Goal: Task Accomplishment & Management: Use online tool/utility

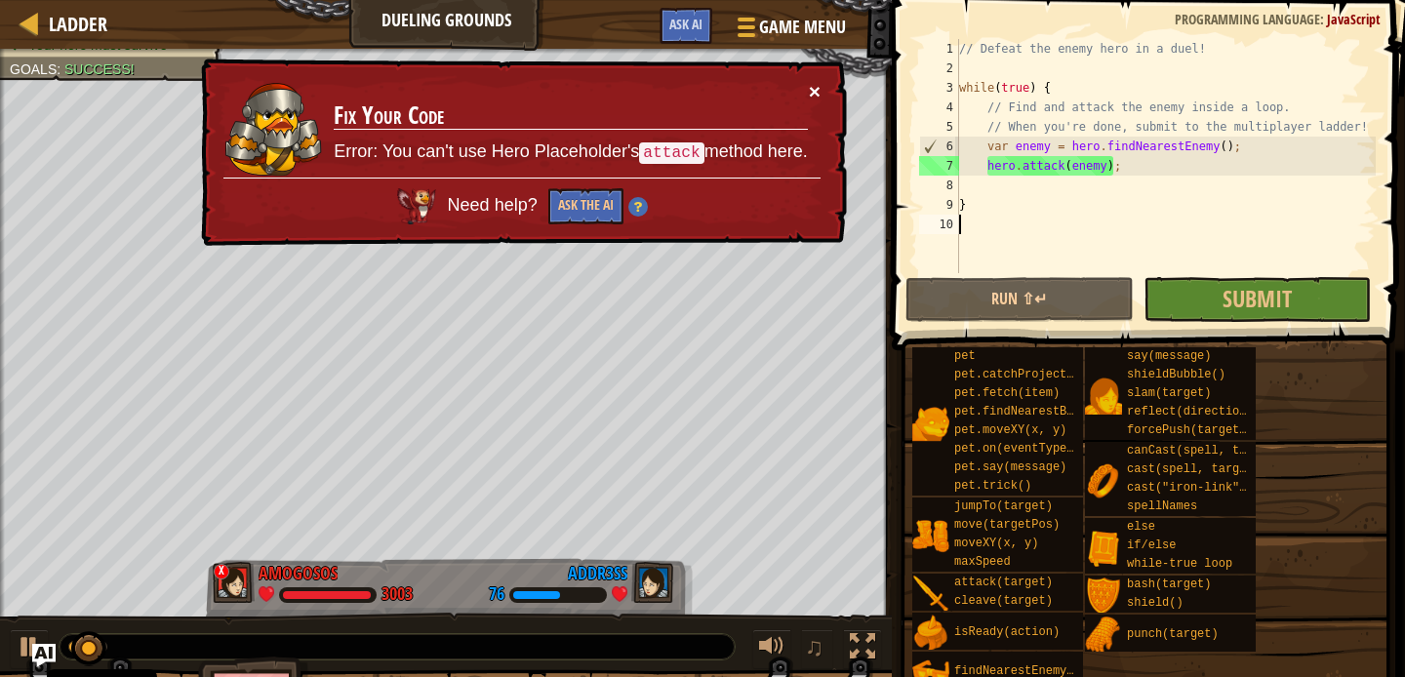
click at [810, 98] on button "×" at bounding box center [815, 91] width 12 height 20
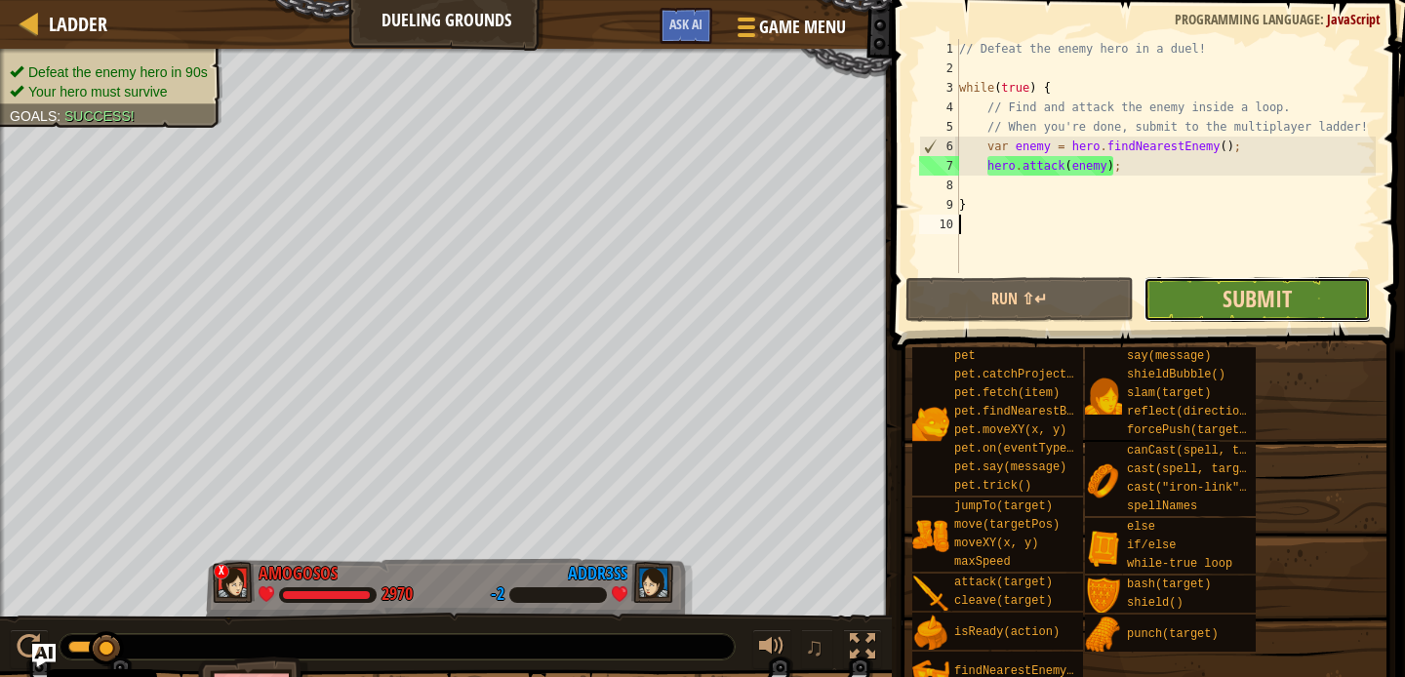
click at [1280, 310] on span "Submit" at bounding box center [1256, 298] width 69 height 31
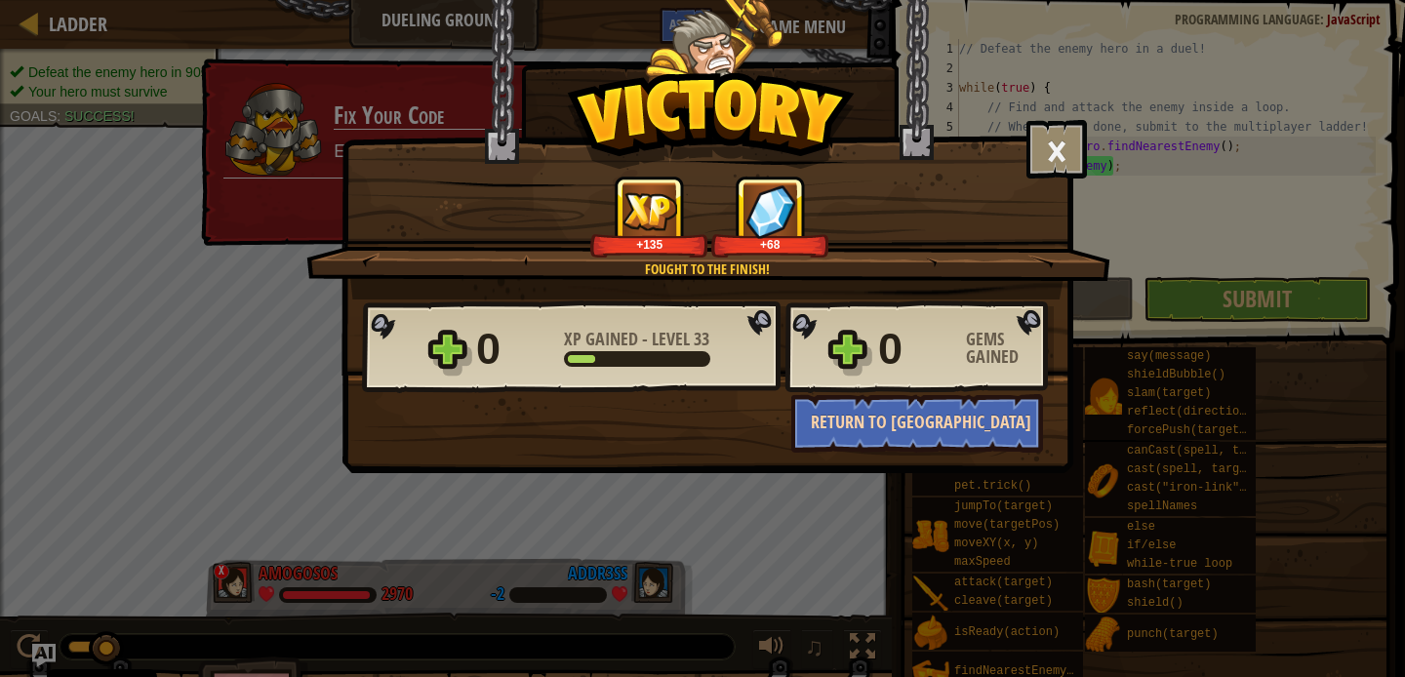
click at [1013, 429] on button "Return to [GEOGRAPHIC_DATA]" at bounding box center [917, 423] width 252 height 59
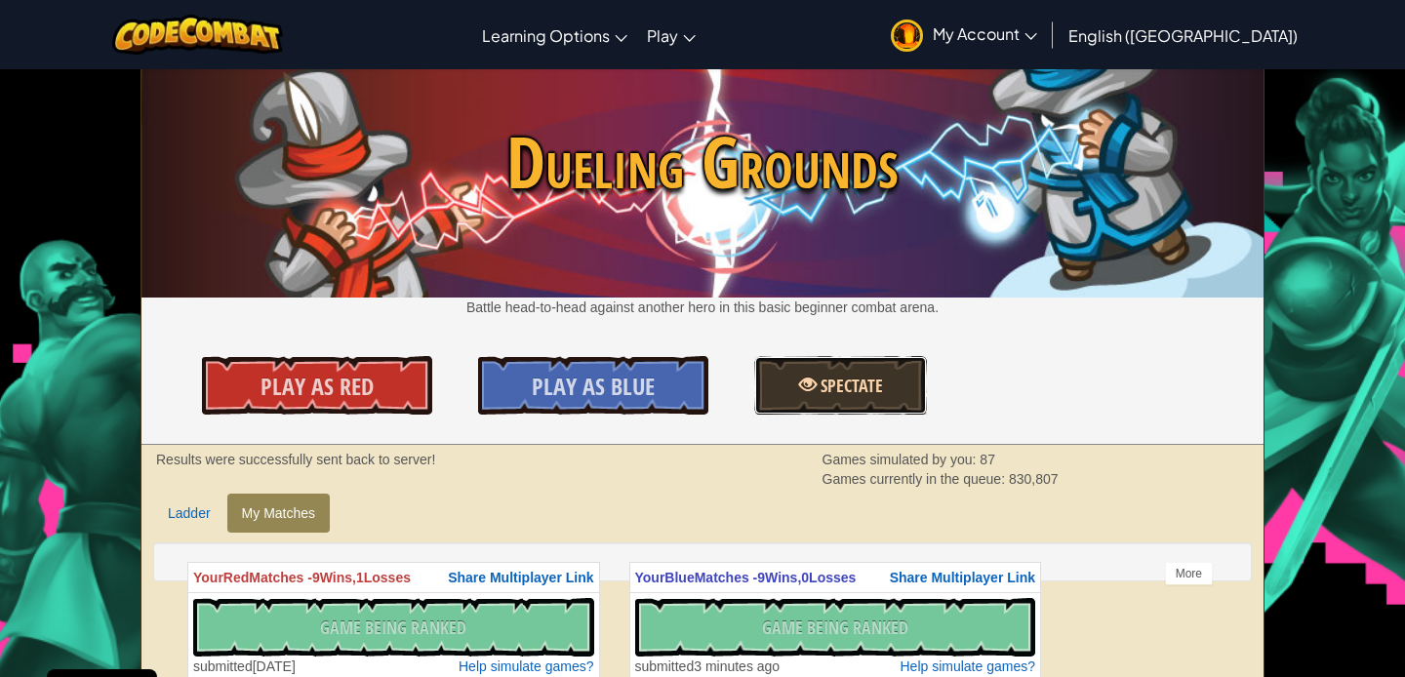
click at [825, 367] on link "Spectate" at bounding box center [840, 385] width 173 height 59
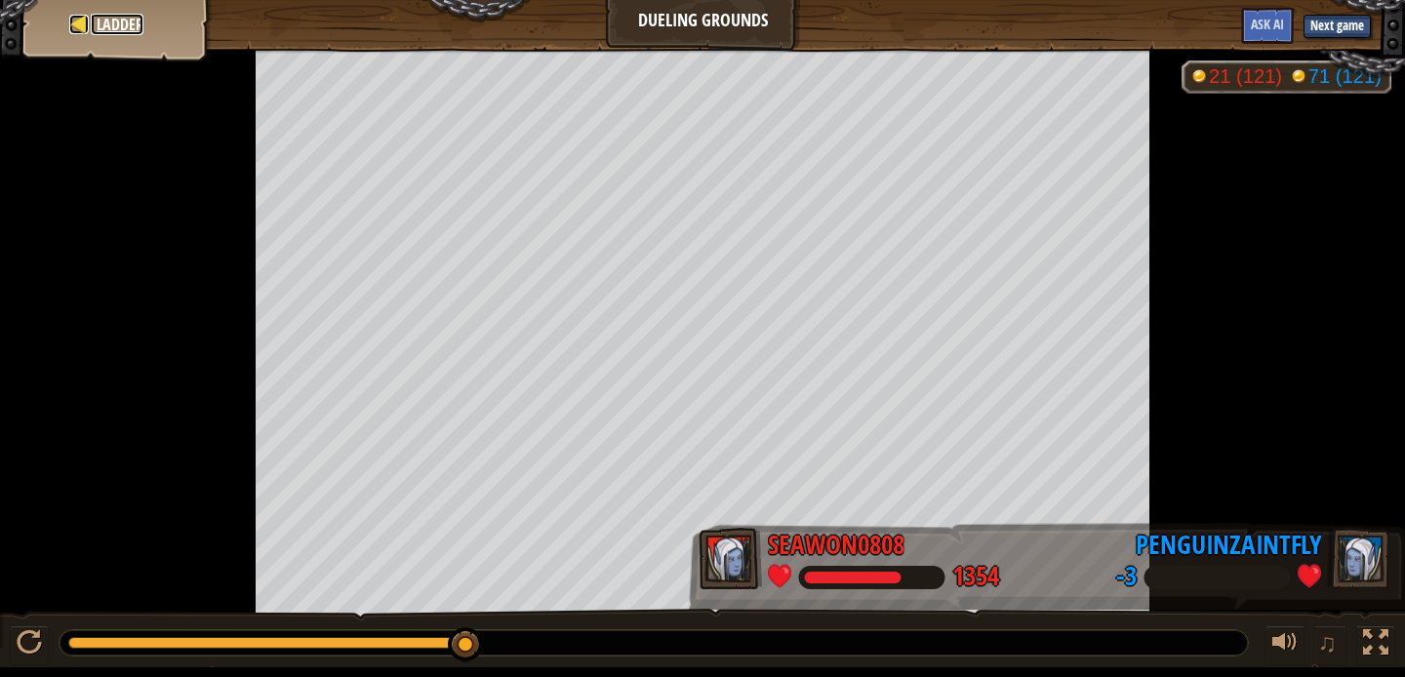
click at [97, 27] on span "Ladder" at bounding box center [120, 24] width 47 height 21
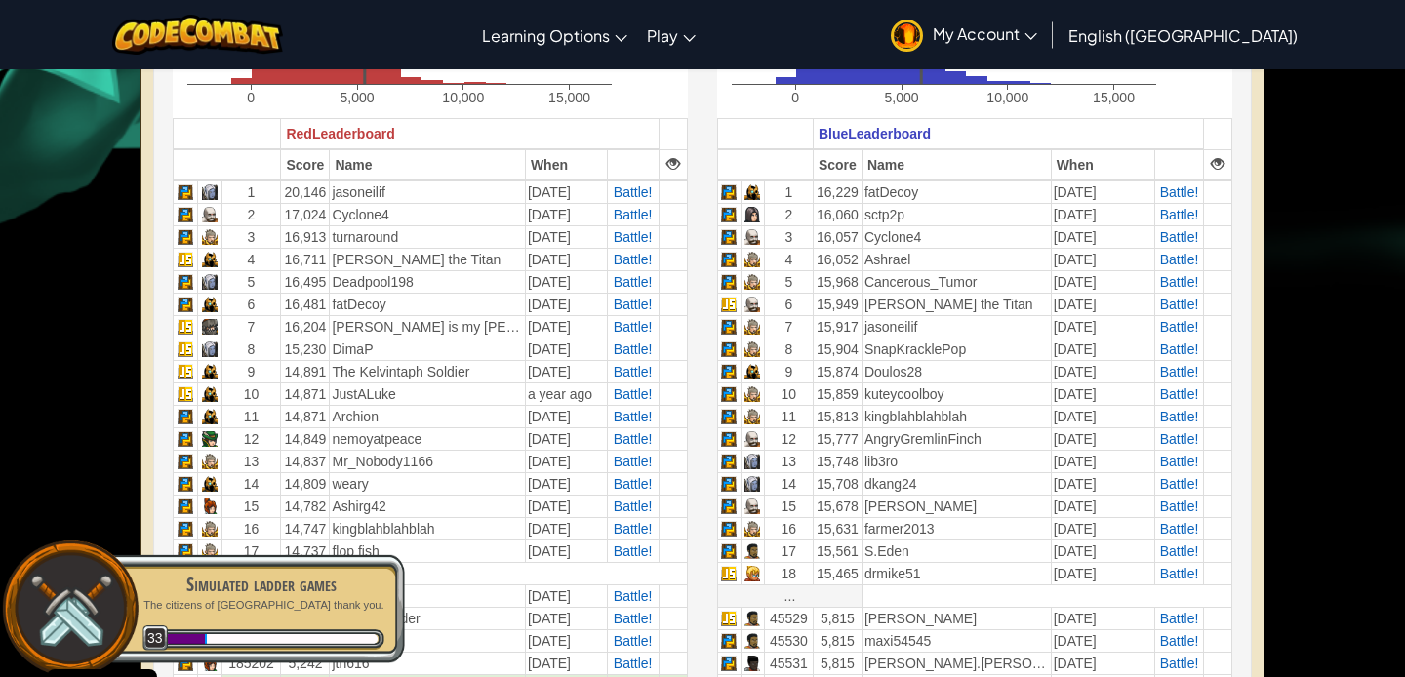
scroll to position [568, 0]
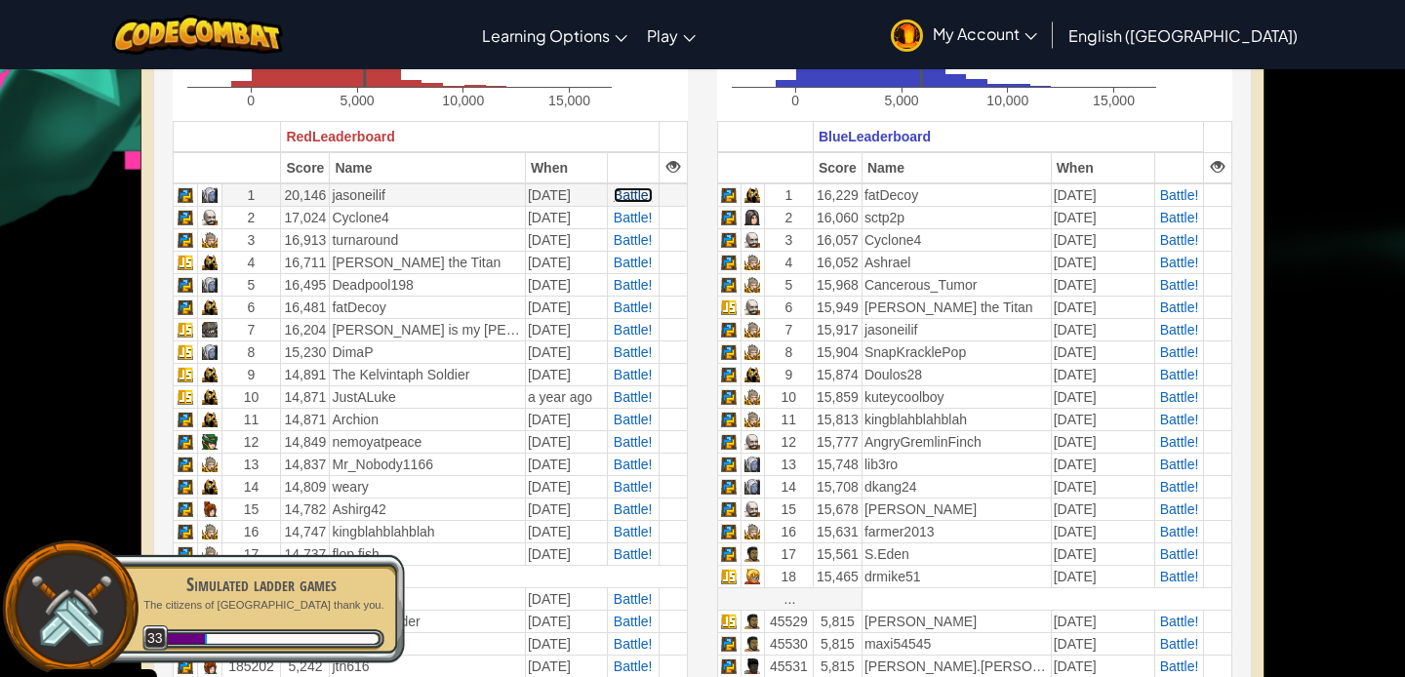
click at [621, 198] on span "Battle!" at bounding box center [633, 195] width 39 height 16
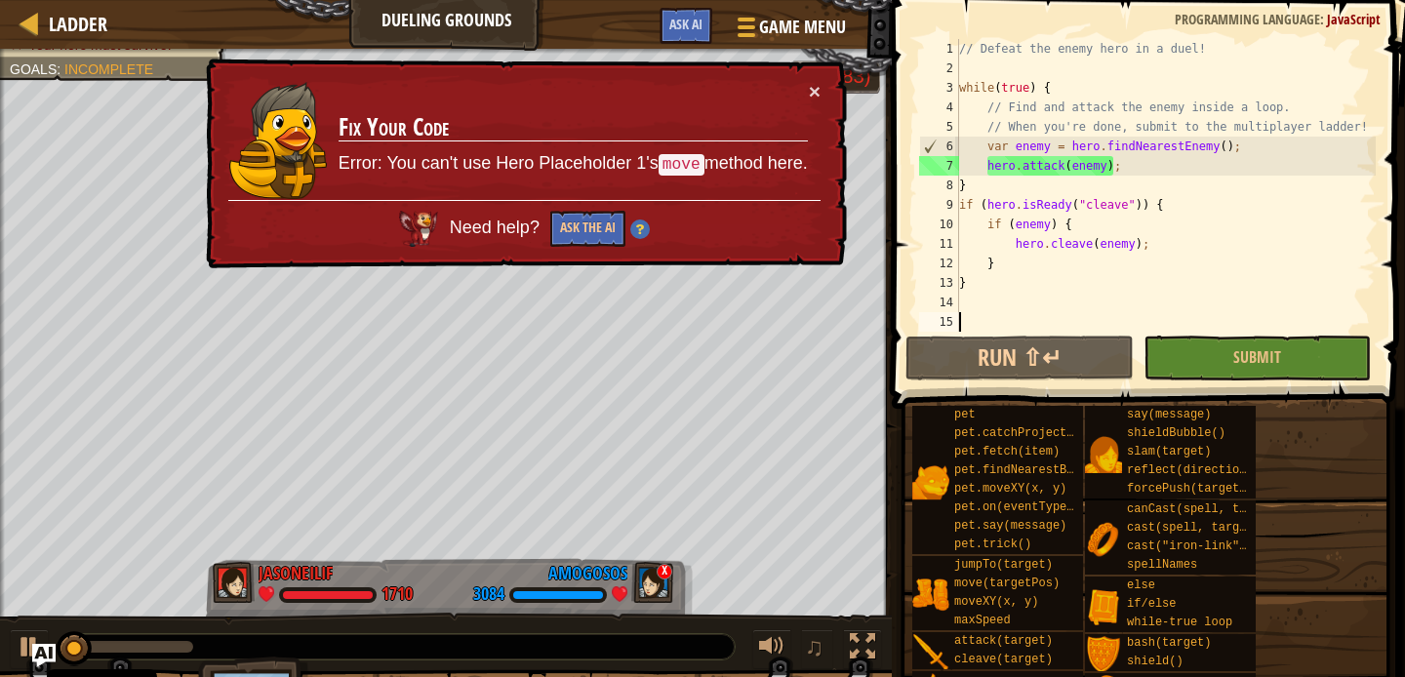
click at [803, 98] on td "Fix Your Code Error: You can't use Hero Placeholder 1's move method here." at bounding box center [573, 140] width 471 height 119
click at [822, 98] on div "× Fix Your Code Error: You can't use Hero Placeholder 1's move method here. Nee…" at bounding box center [524, 164] width 645 height 211
click at [806, 84] on td "Fix Your Code Error: You can't use Hero Placeholder 1's move method here." at bounding box center [573, 140] width 471 height 119
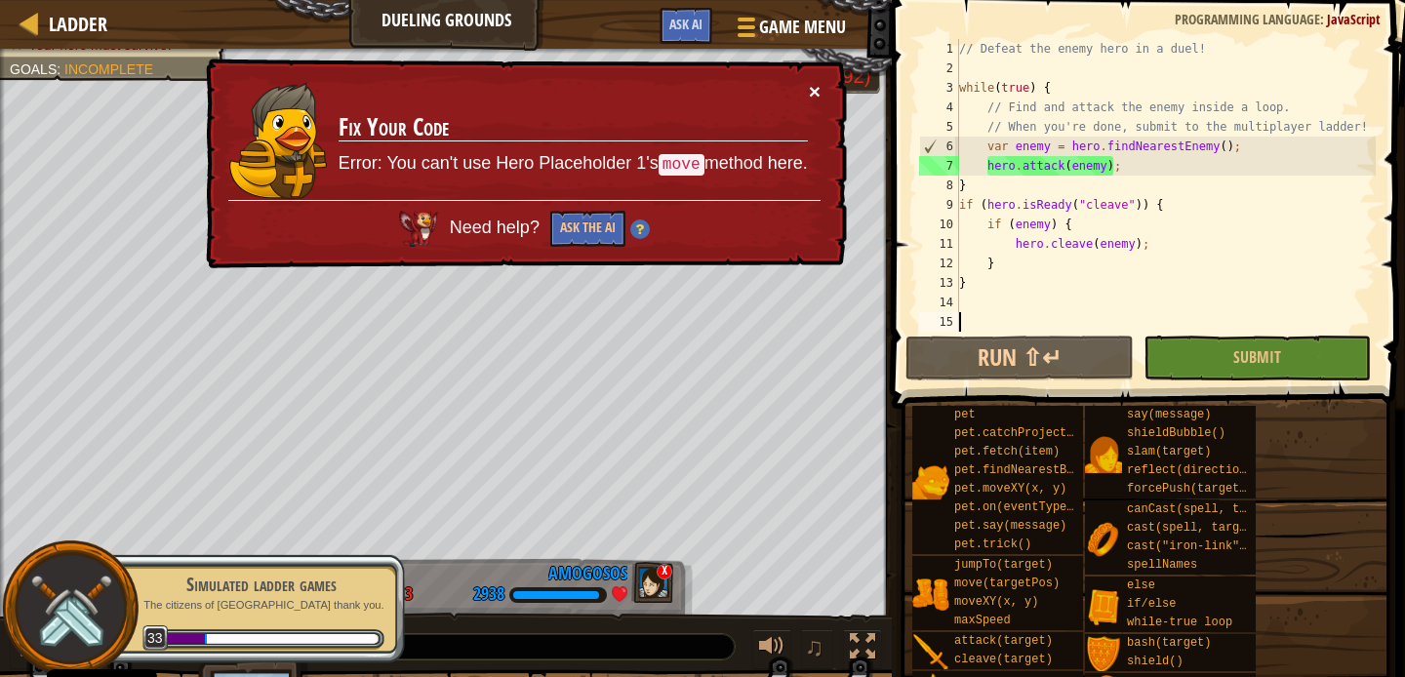
click at [810, 87] on button "×" at bounding box center [815, 91] width 12 height 20
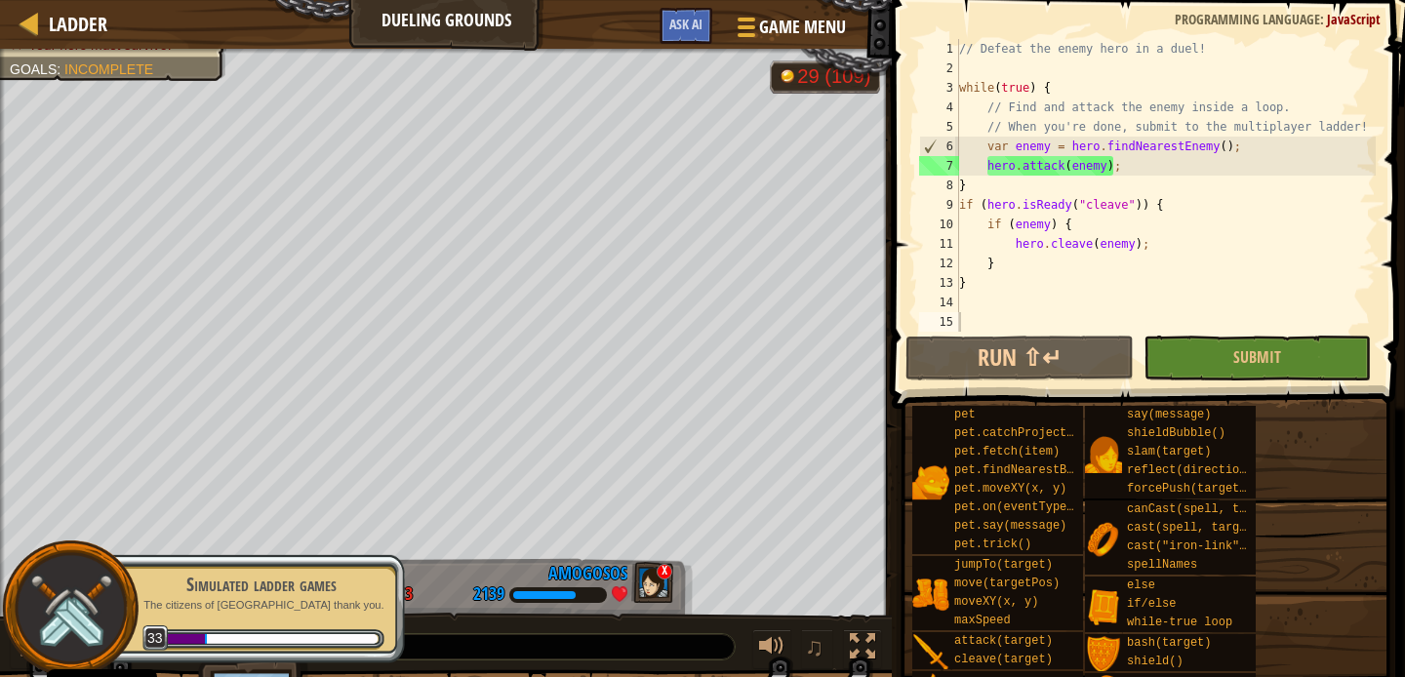
click at [97, 605] on img at bounding box center [70, 609] width 89 height 89
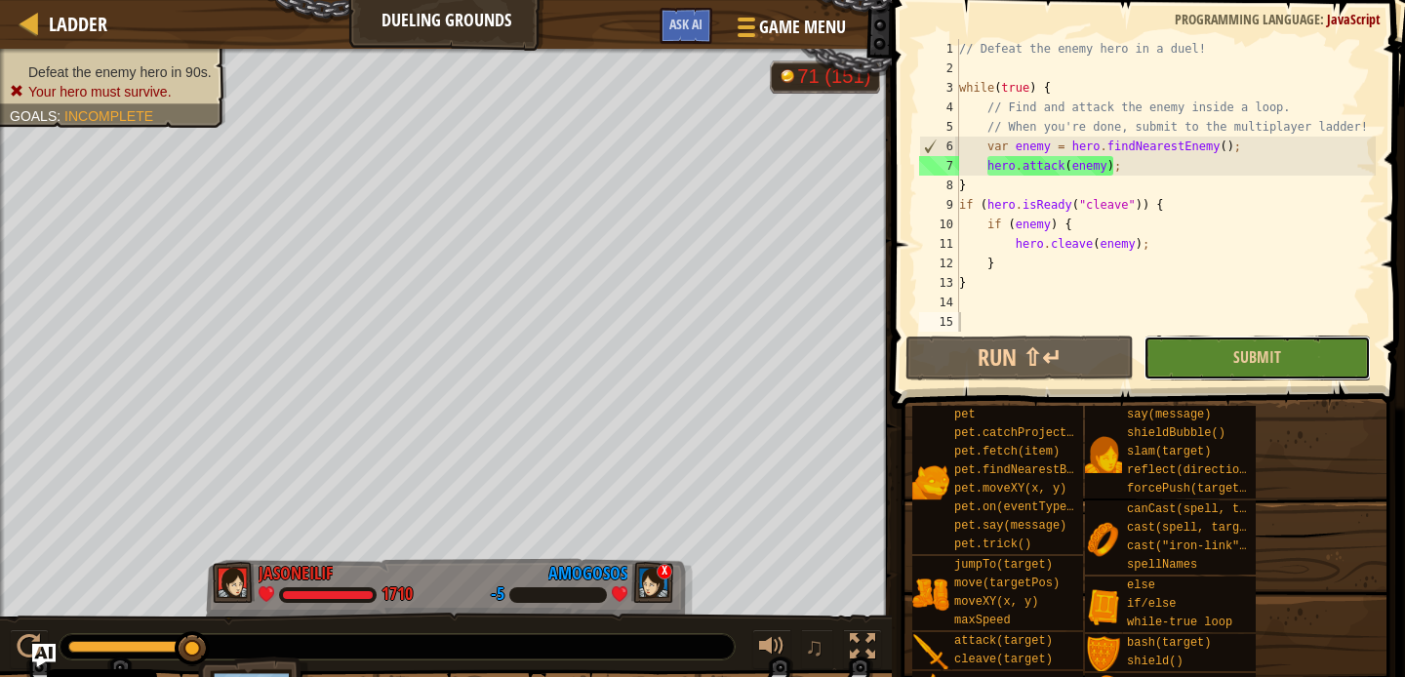
click at [1200, 355] on button "Submit" at bounding box center [1256, 358] width 227 height 45
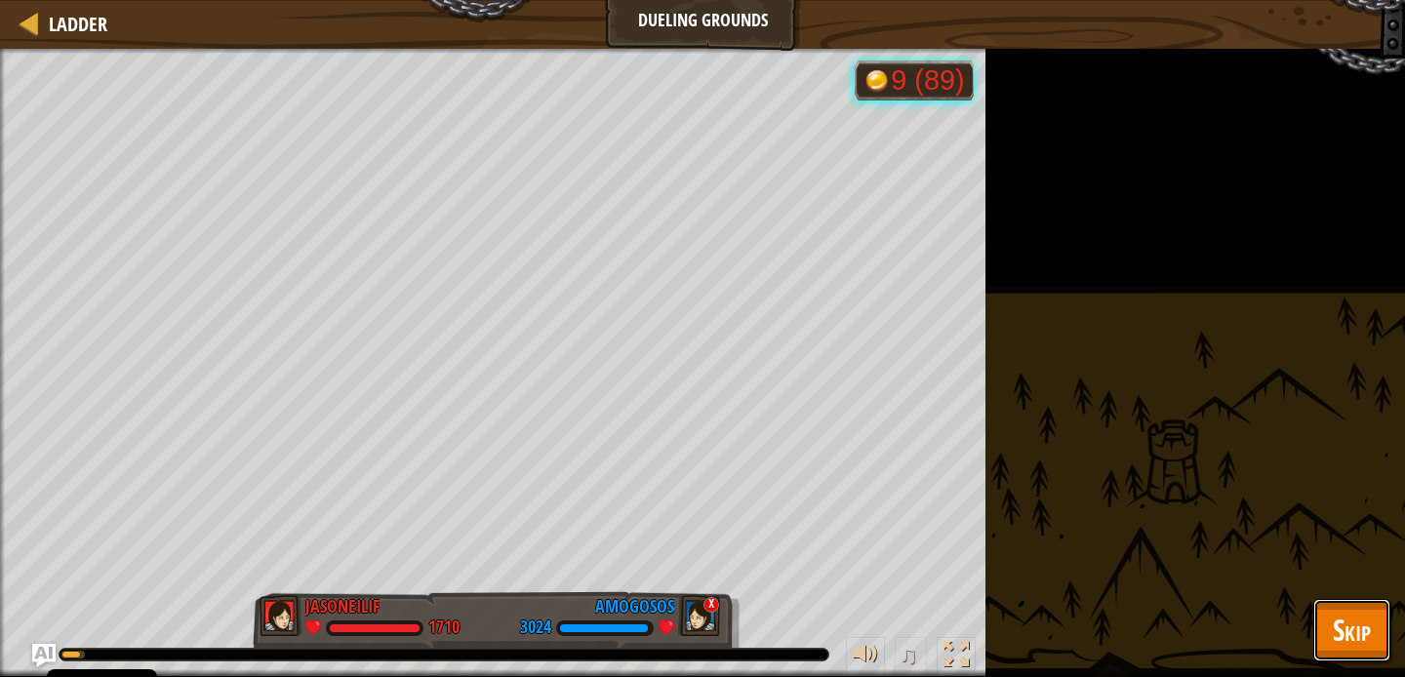
click at [1353, 619] on span "Skip" at bounding box center [1352, 630] width 38 height 40
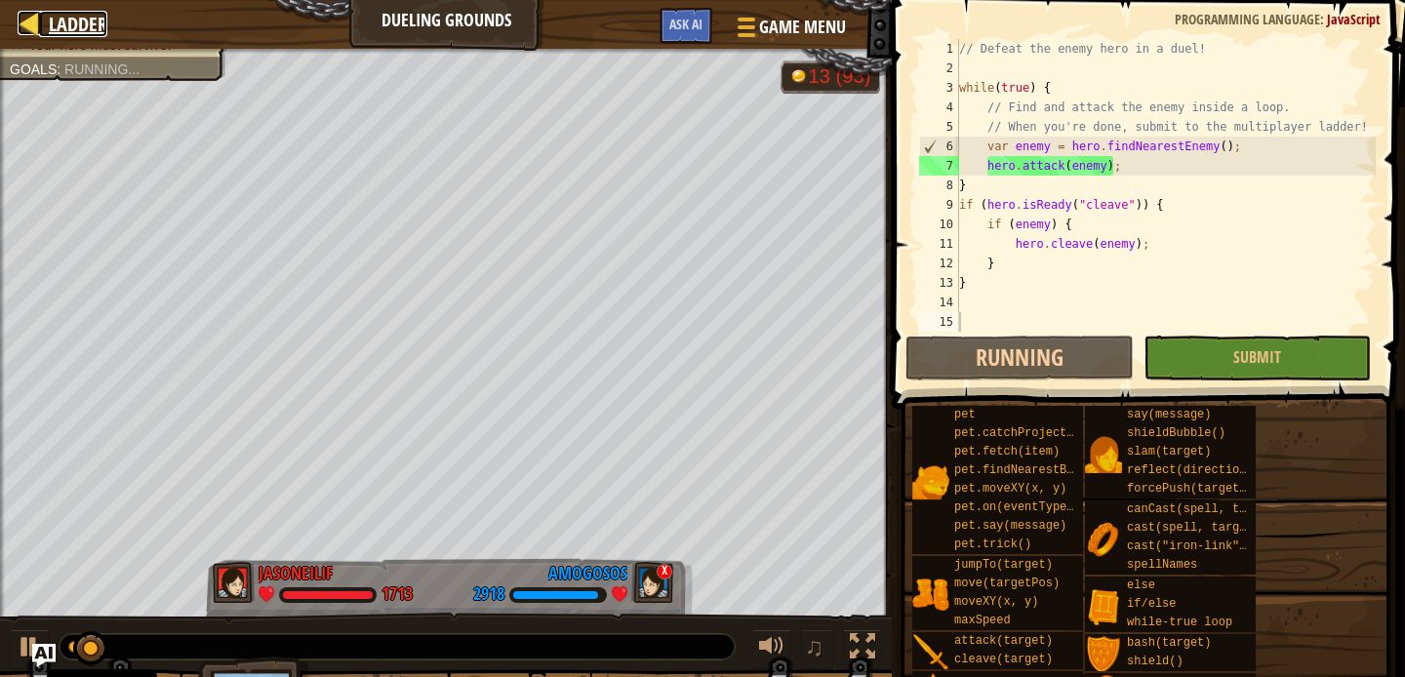
click at [38, 25] on div at bounding box center [30, 23] width 24 height 24
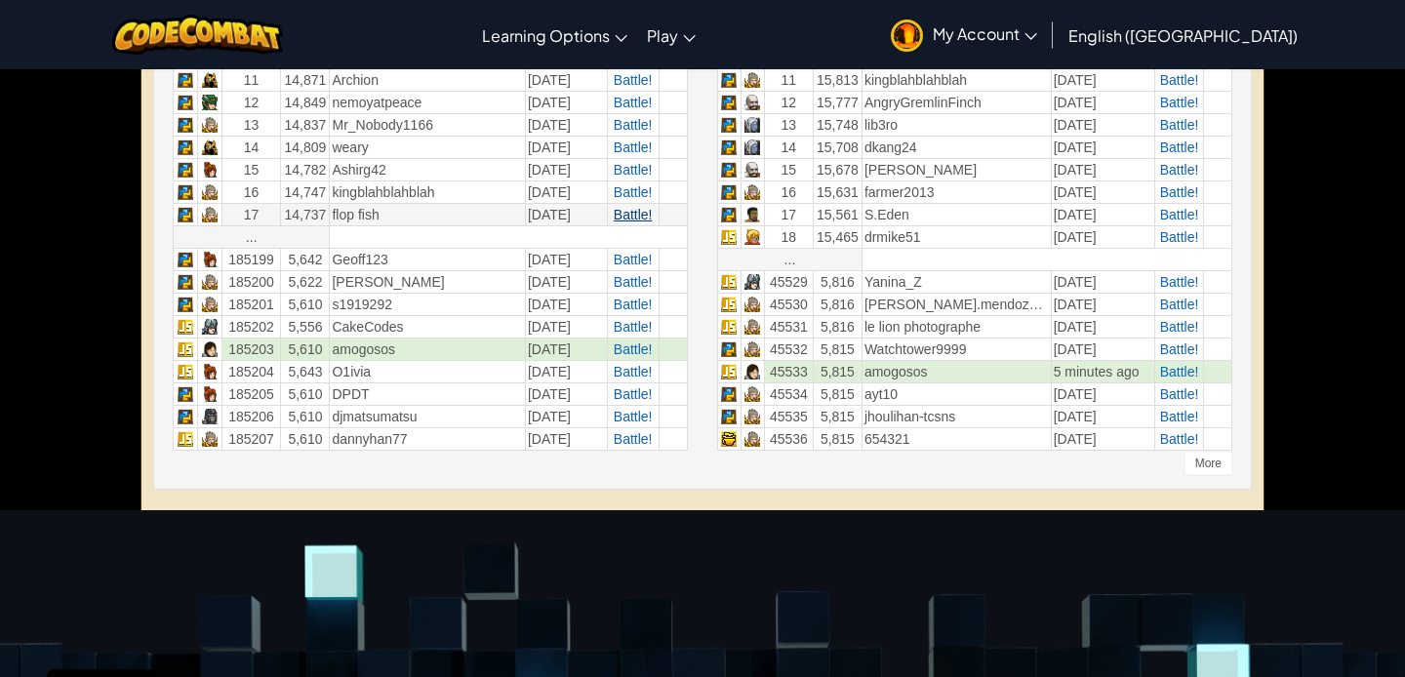
scroll to position [877, 0]
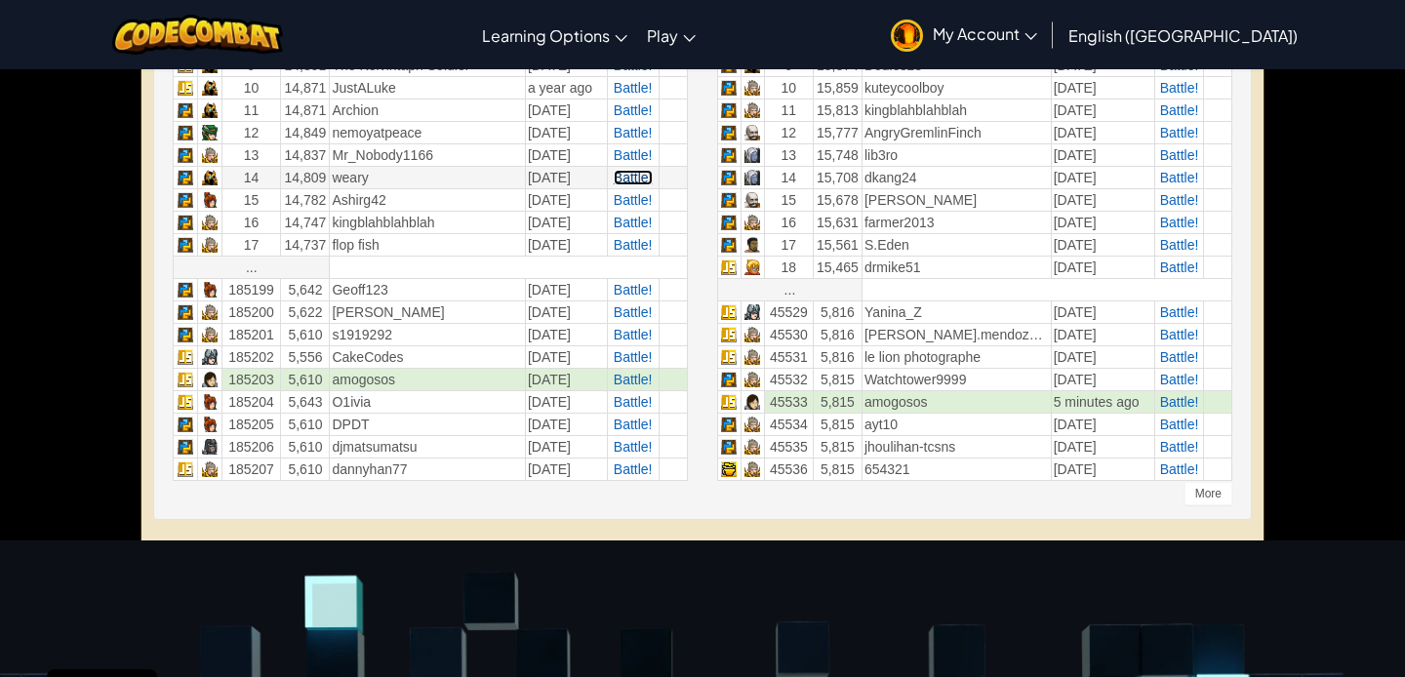
click at [634, 179] on span "Battle!" at bounding box center [633, 178] width 39 height 16
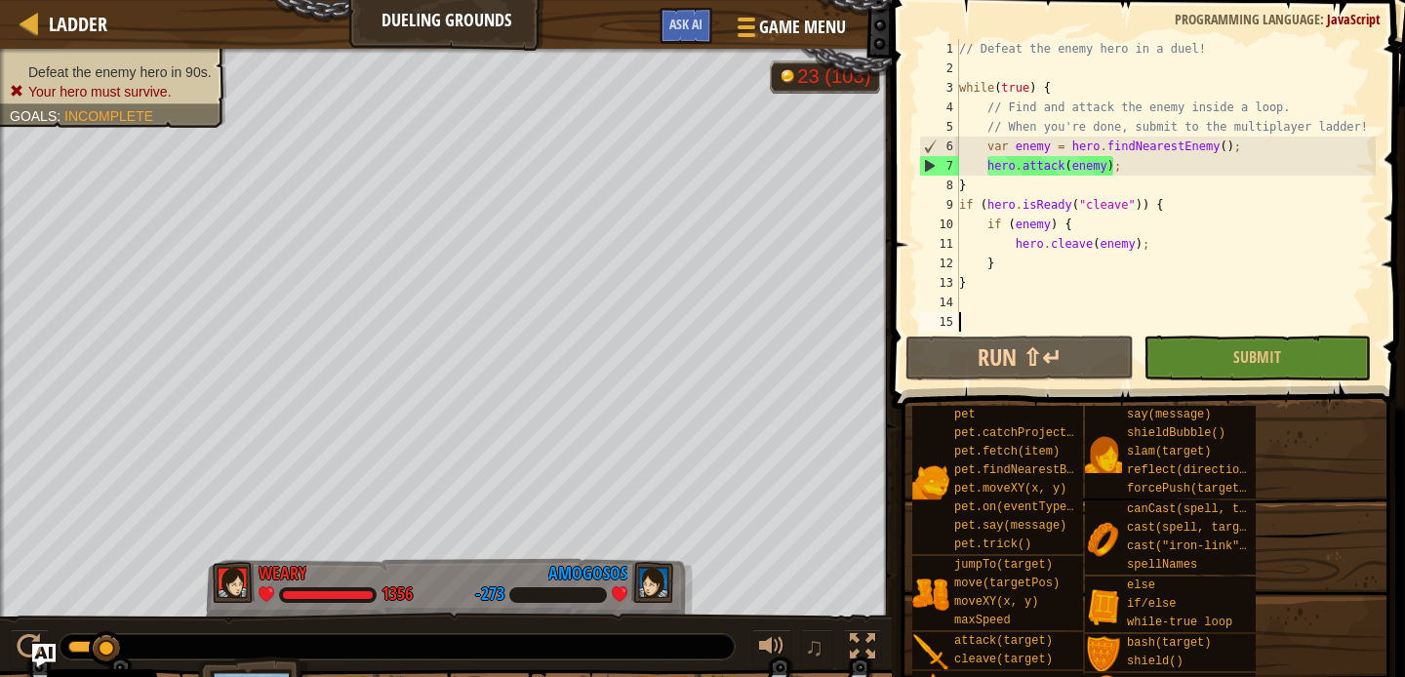
click at [1098, 273] on div "// Defeat the enemy hero in a duel! while ( true ) { // Find and attack the ene…" at bounding box center [1165, 205] width 420 height 332
click at [1121, 248] on div "// Defeat the enemy hero in a duel! while ( true ) { // Find and attack the ene…" at bounding box center [1165, 205] width 420 height 332
type textarea "hero.cleave(enemy);"
click at [1185, 370] on button "Submit" at bounding box center [1256, 358] width 227 height 45
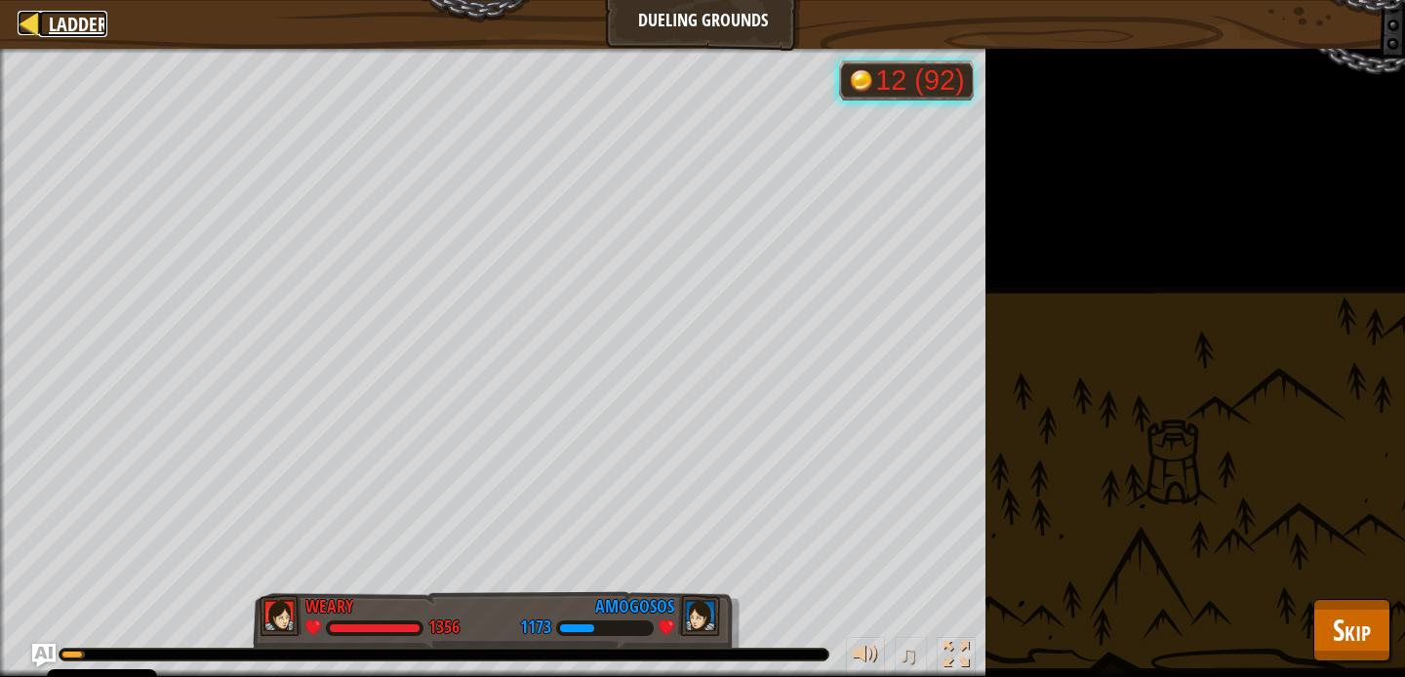
click at [30, 23] on div at bounding box center [30, 23] width 24 height 24
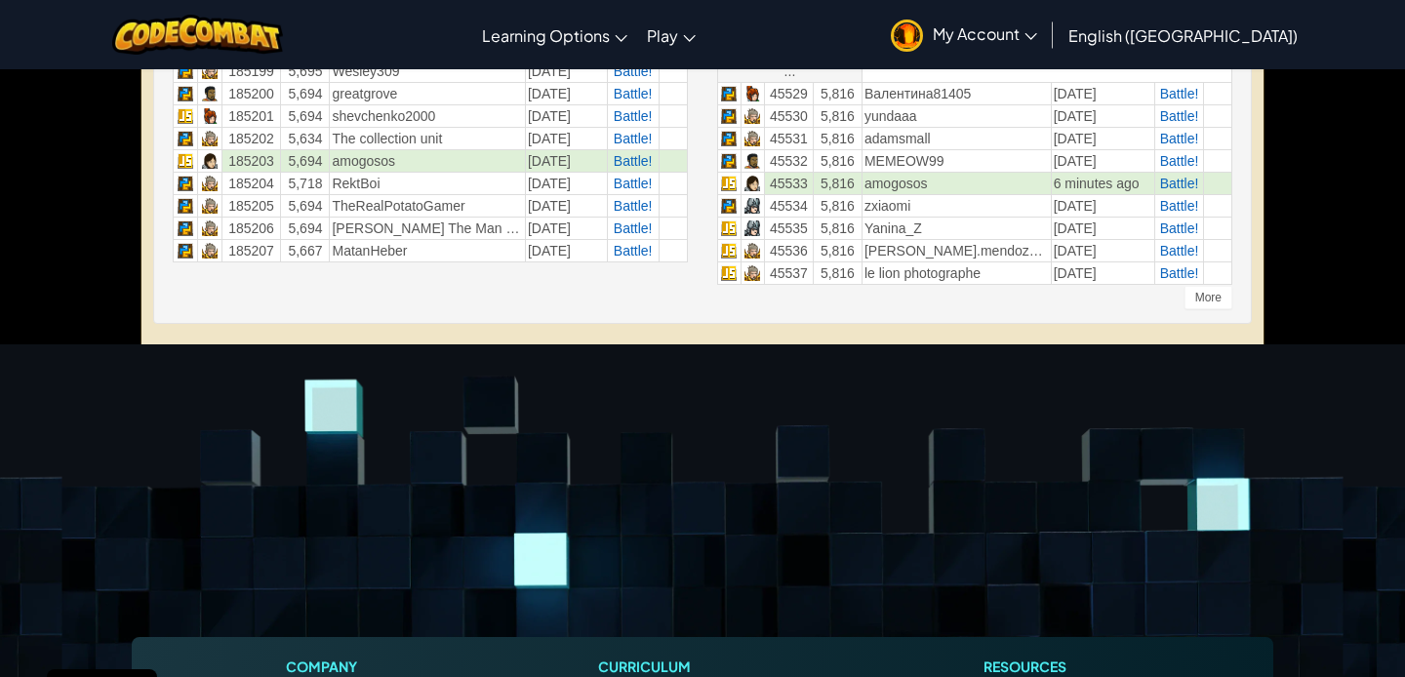
scroll to position [1039, 0]
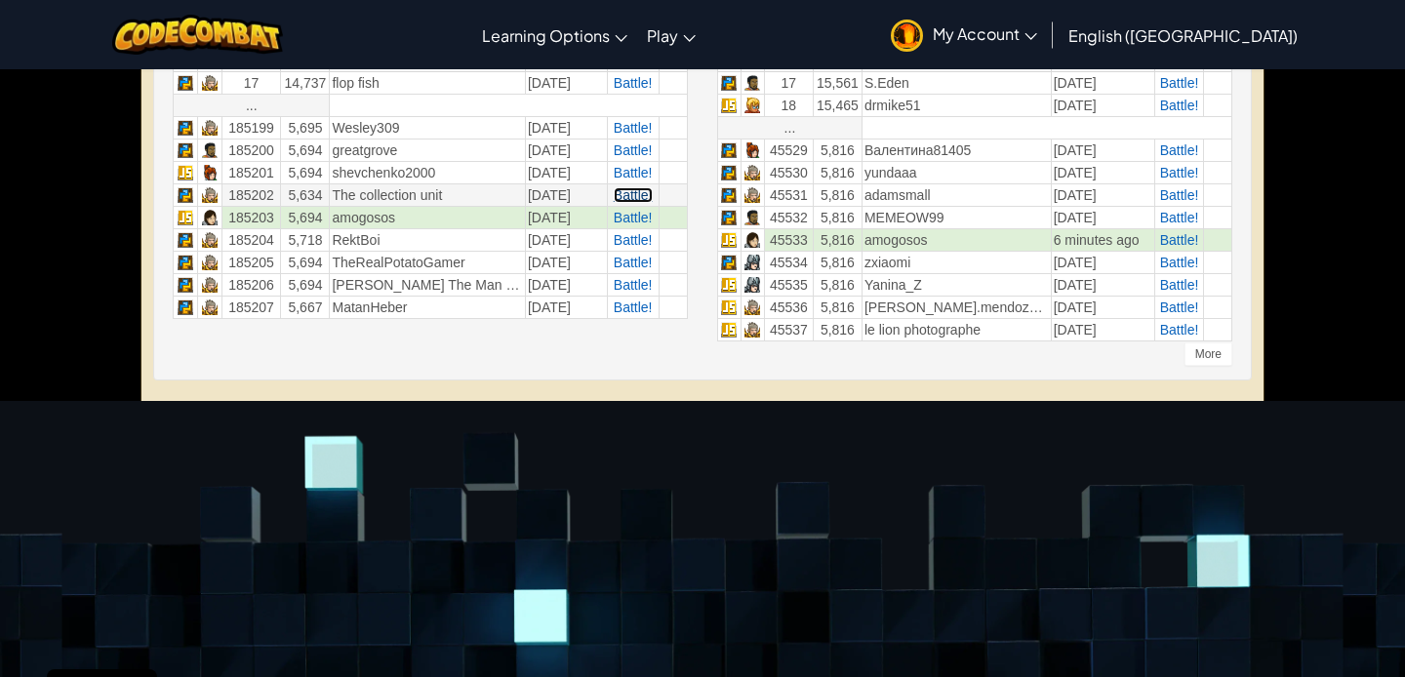
click at [621, 200] on span "Battle!" at bounding box center [633, 195] width 39 height 16
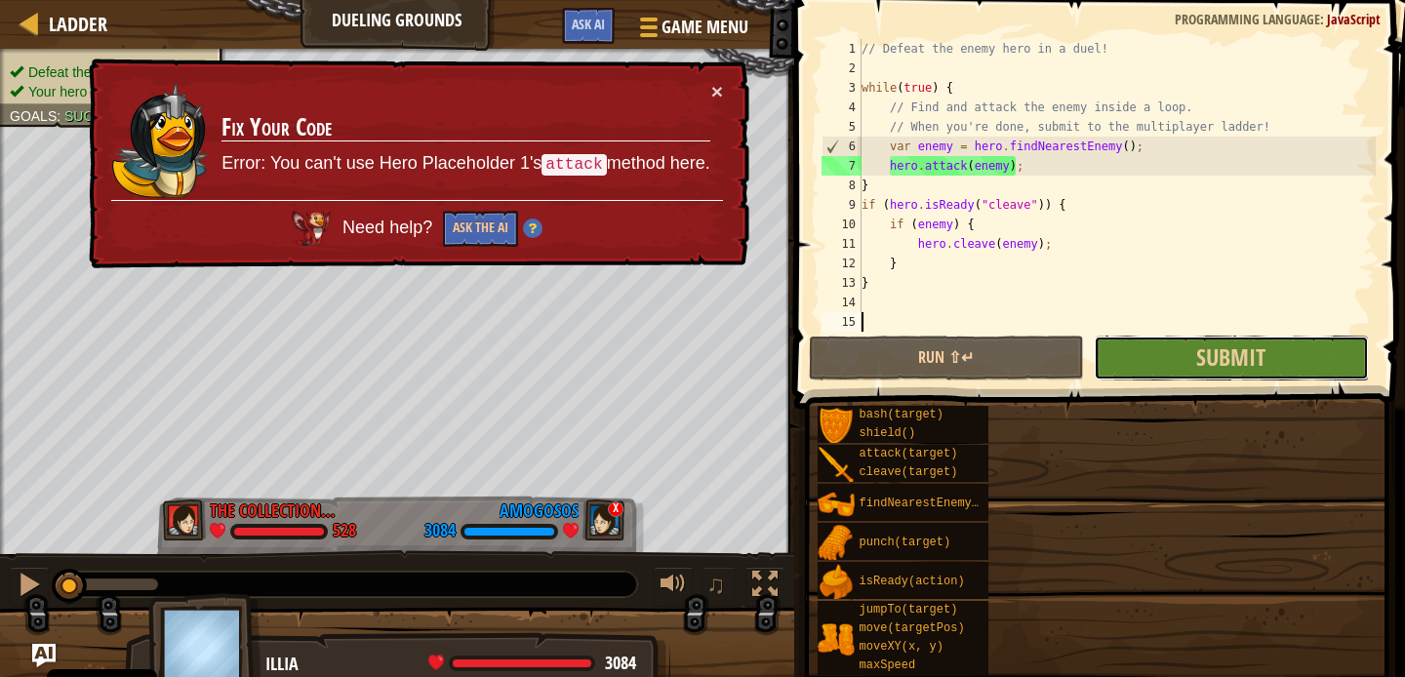
click at [1174, 353] on button "Submit" at bounding box center [1231, 358] width 275 height 45
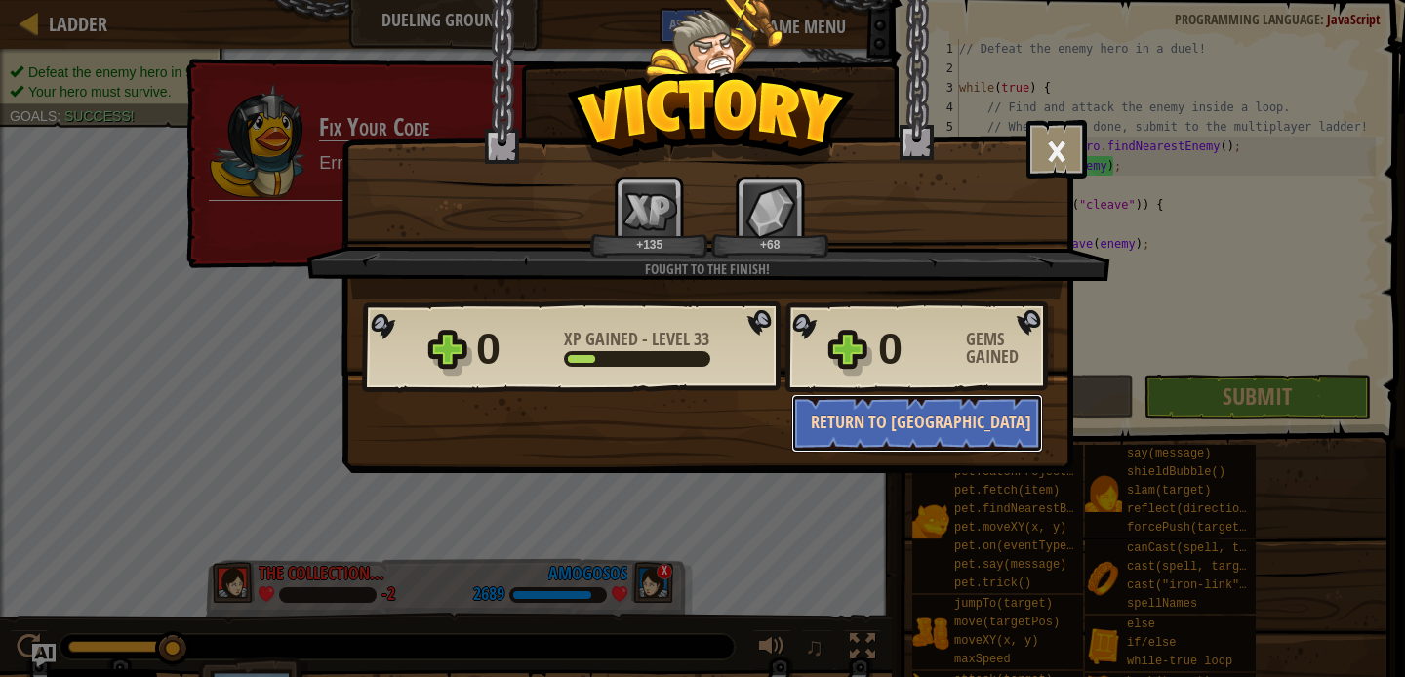
click at [983, 412] on button "Return to [GEOGRAPHIC_DATA]" at bounding box center [917, 423] width 252 height 59
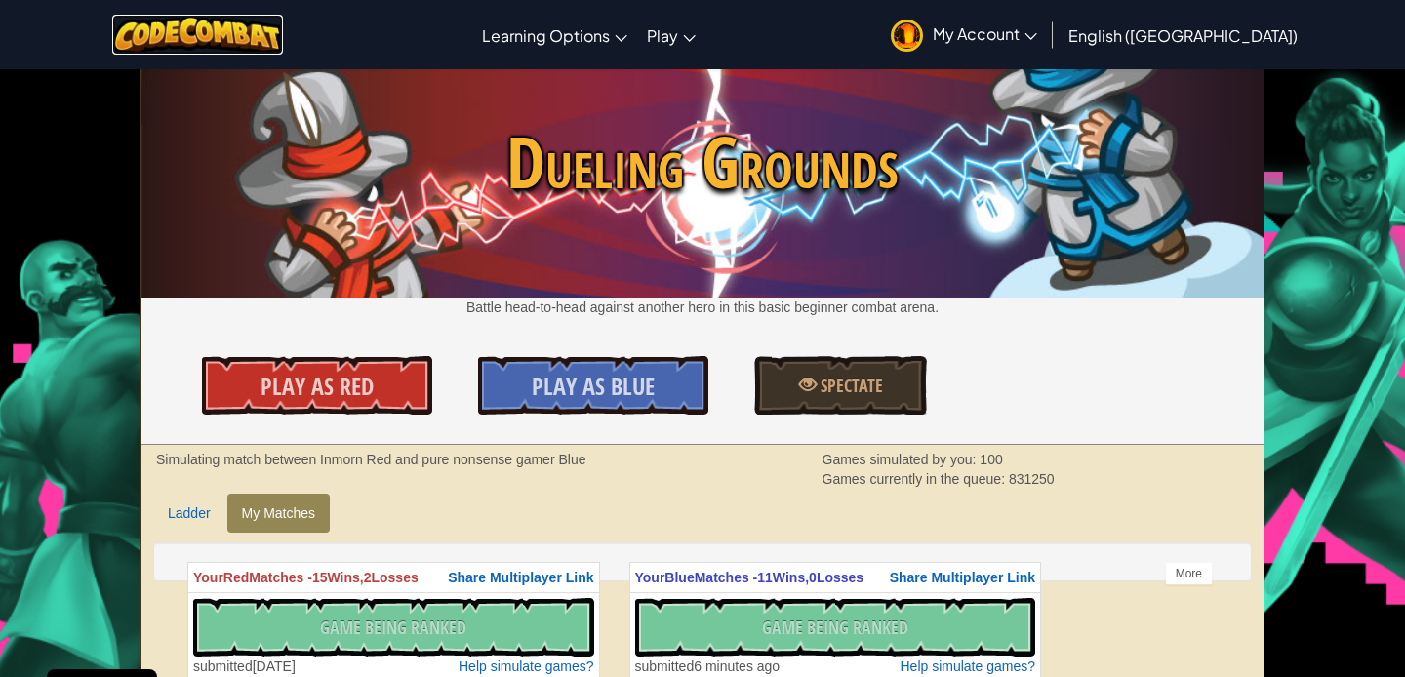
click at [209, 44] on img at bounding box center [197, 35] width 171 height 40
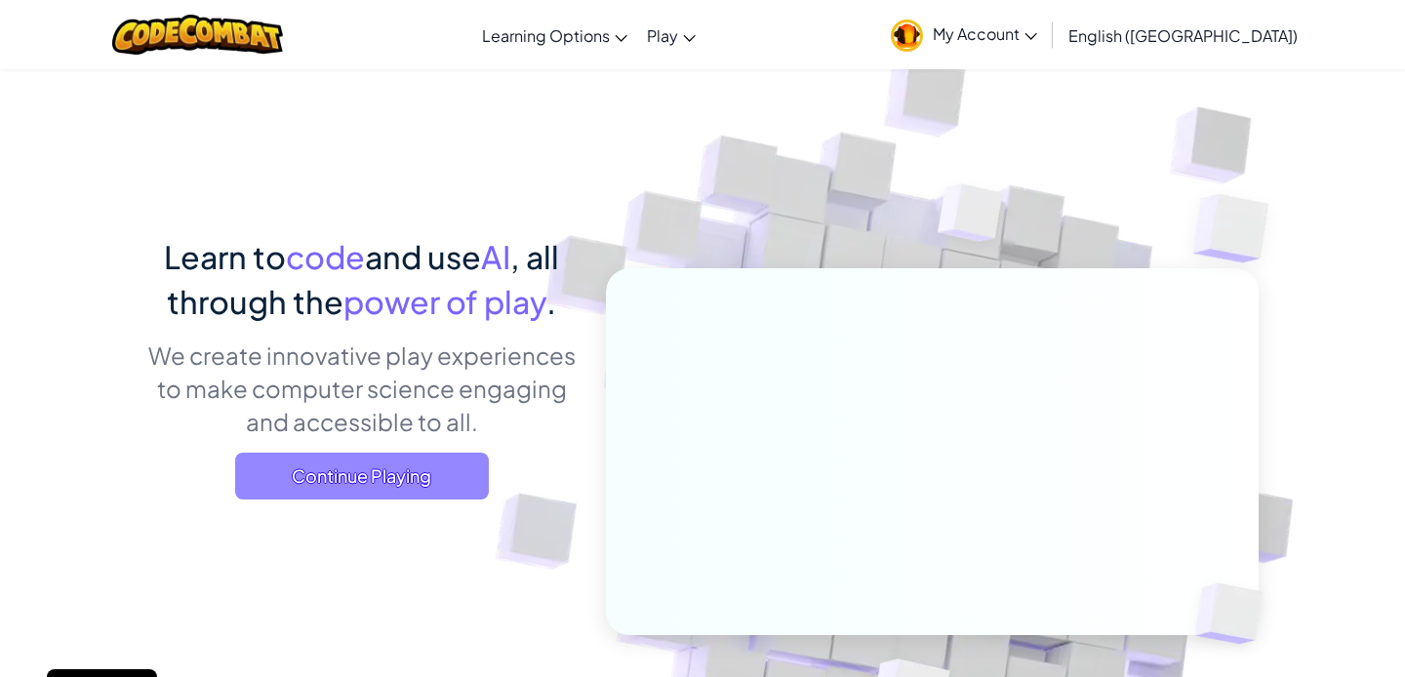
click at [459, 489] on span "Continue Playing" at bounding box center [362, 476] width 254 height 47
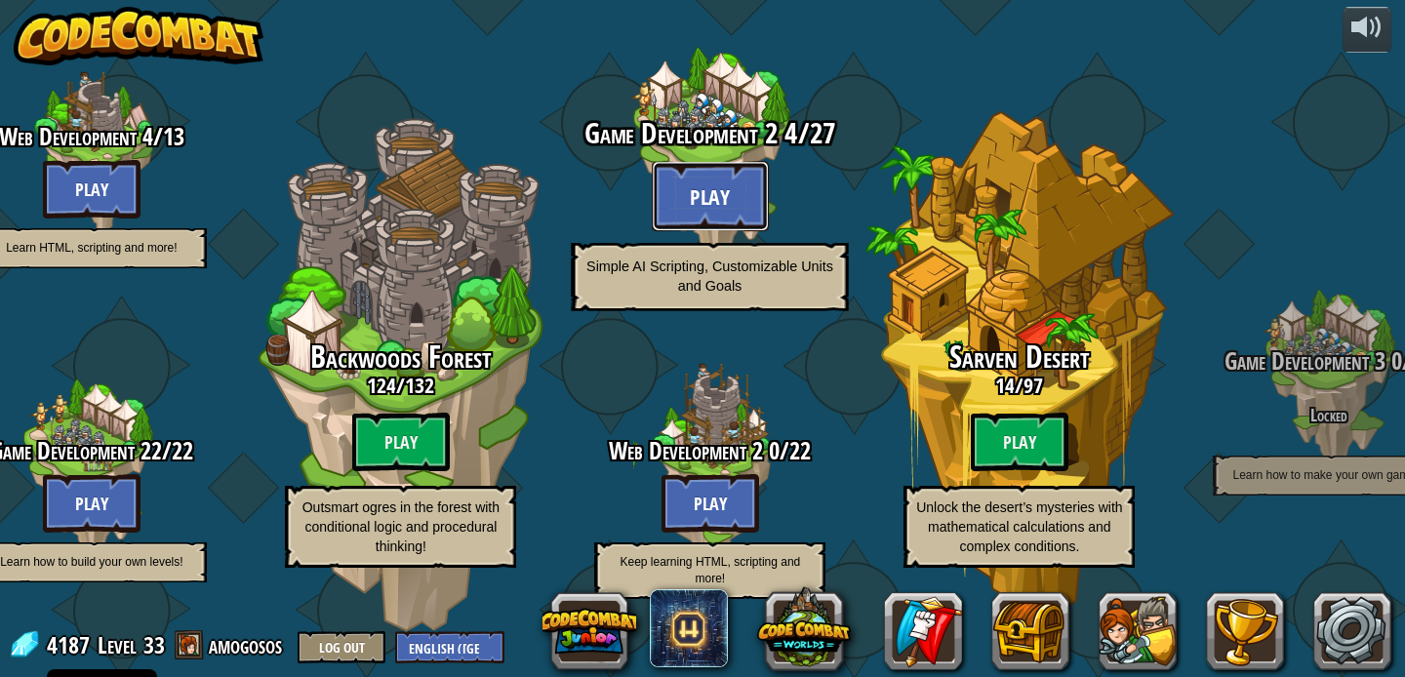
click at [716, 184] on button "Play" at bounding box center [710, 196] width 117 height 70
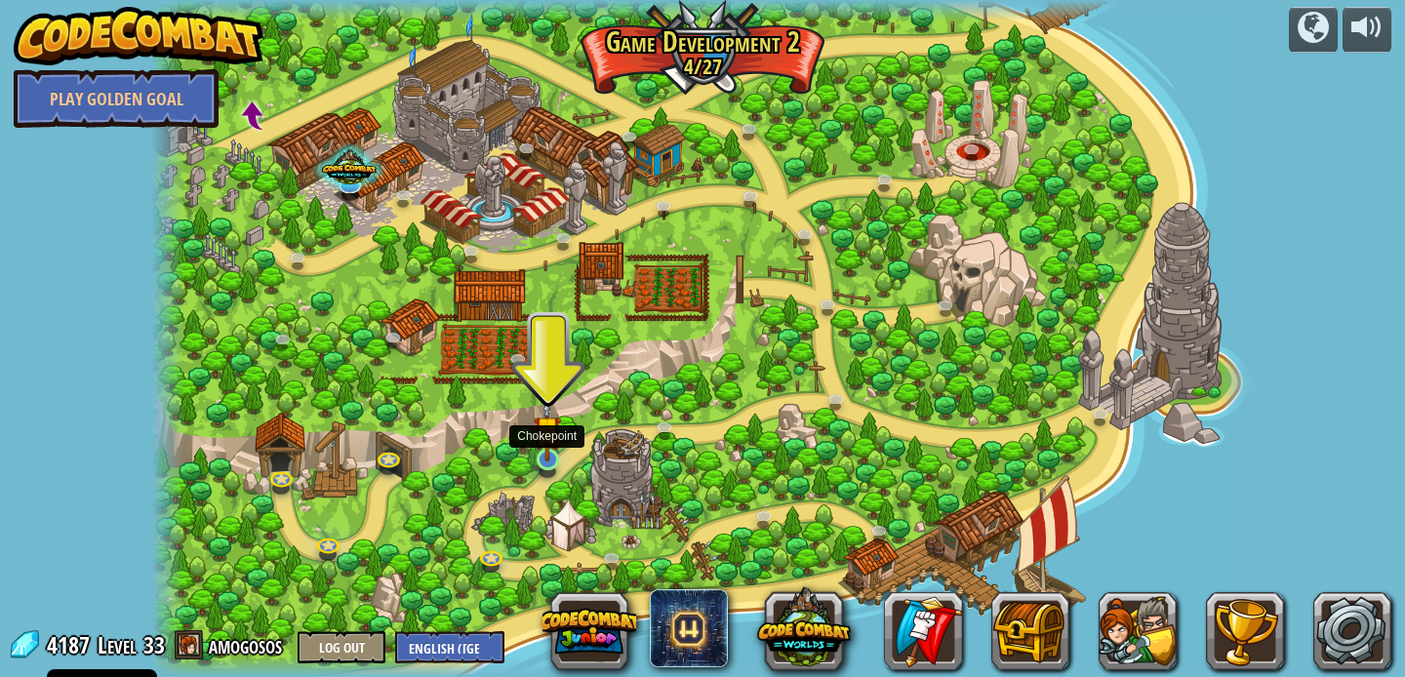
click at [536, 435] on img at bounding box center [547, 429] width 27 height 63
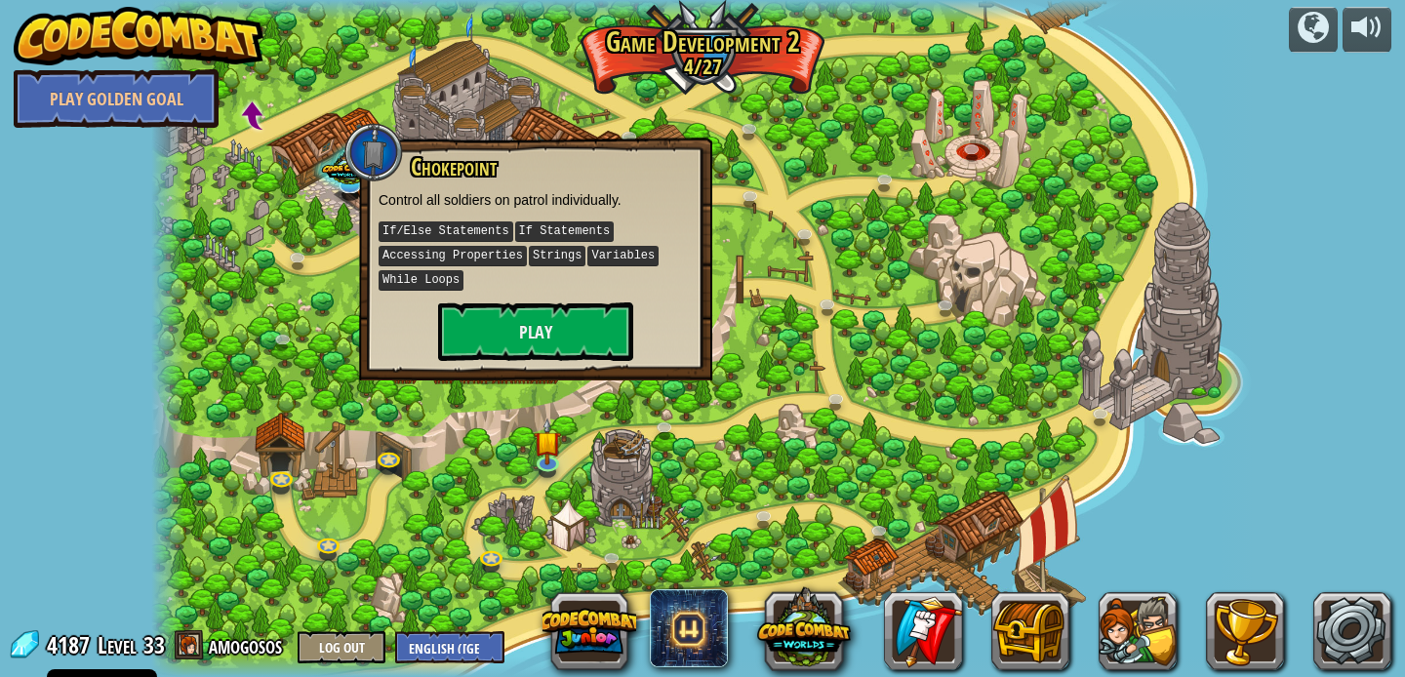
click at [608, 366] on div "Chokepoint Control all soldiers on patrol individually. If/Else Statements If S…" at bounding box center [535, 259] width 353 height 243
click at [592, 329] on button "Play" at bounding box center [535, 331] width 195 height 59
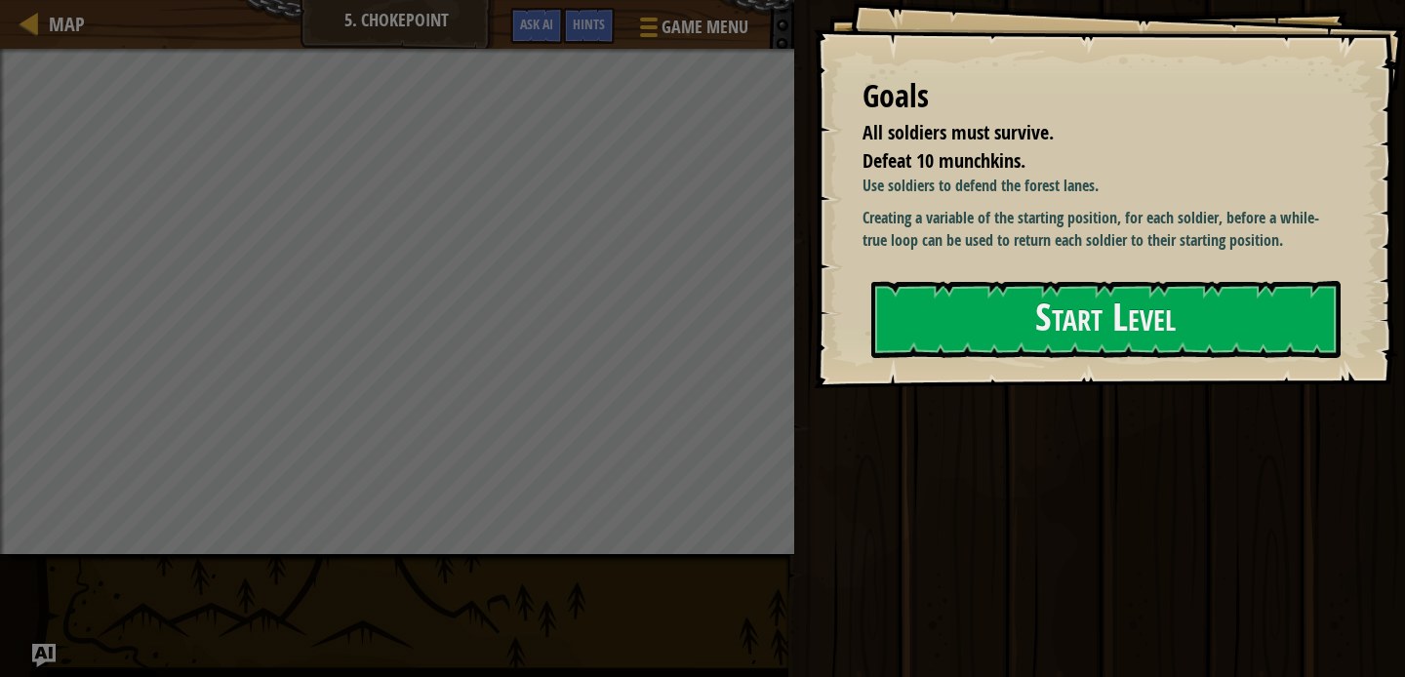
click at [927, 255] on div "Use soldiers to defend the forest lanes. Creating a variable of the starting po…" at bounding box center [1099, 218] width 474 height 87
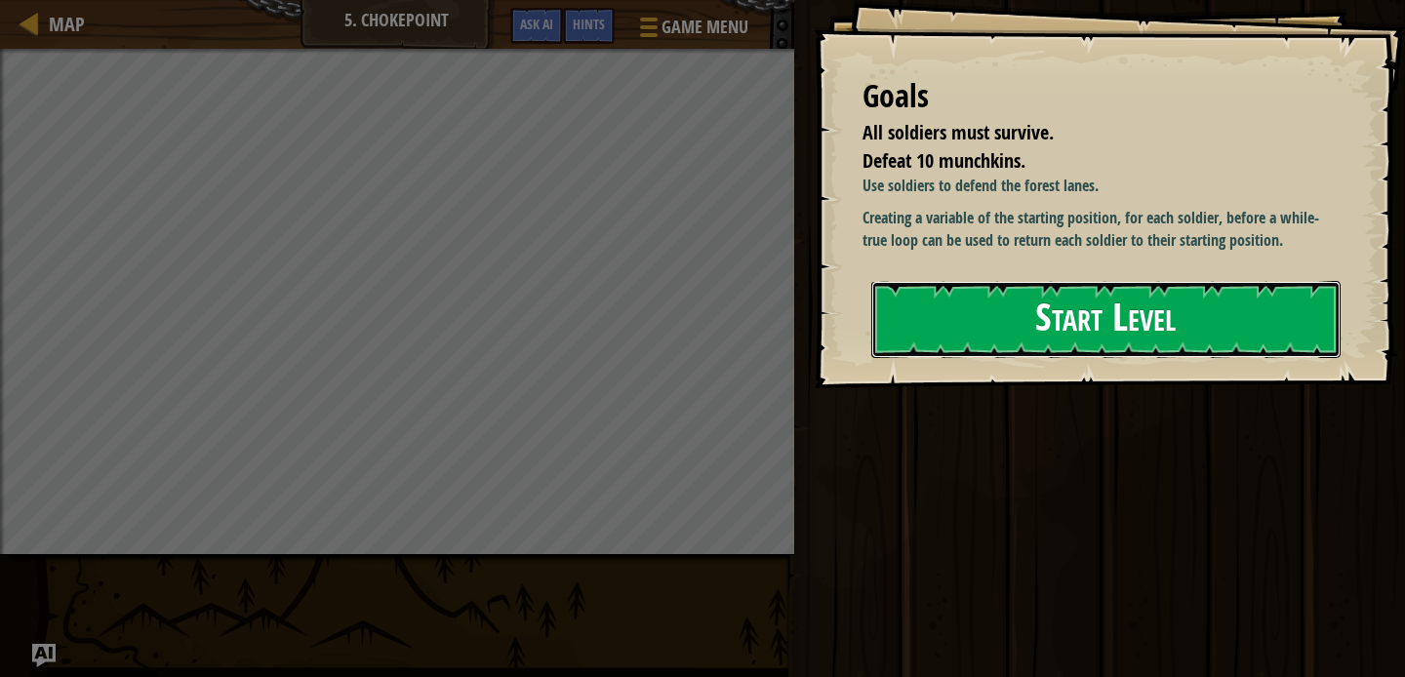
click at [934, 284] on button "Start Level" at bounding box center [1105, 319] width 469 height 77
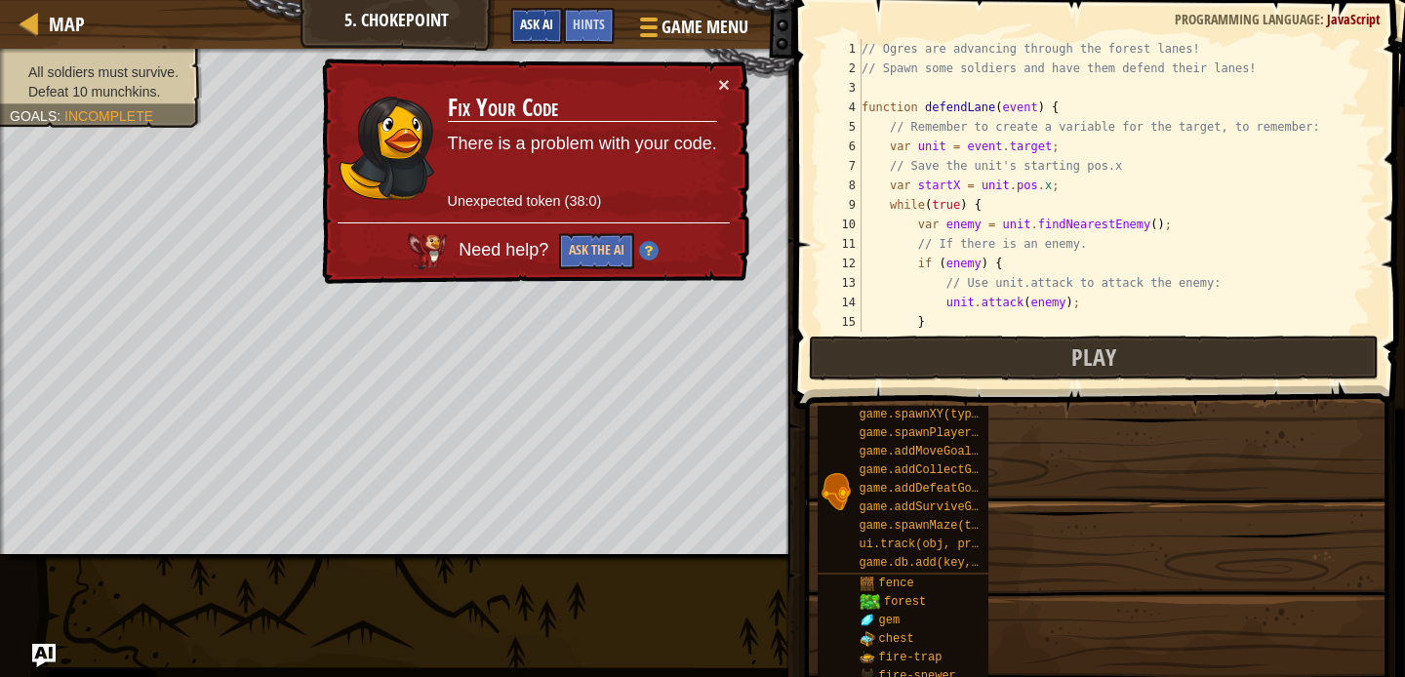
click at [543, 26] on div "Map 5. Chokepoint Game Menu Done Hints Ask AI" at bounding box center [397, 24] width 794 height 49
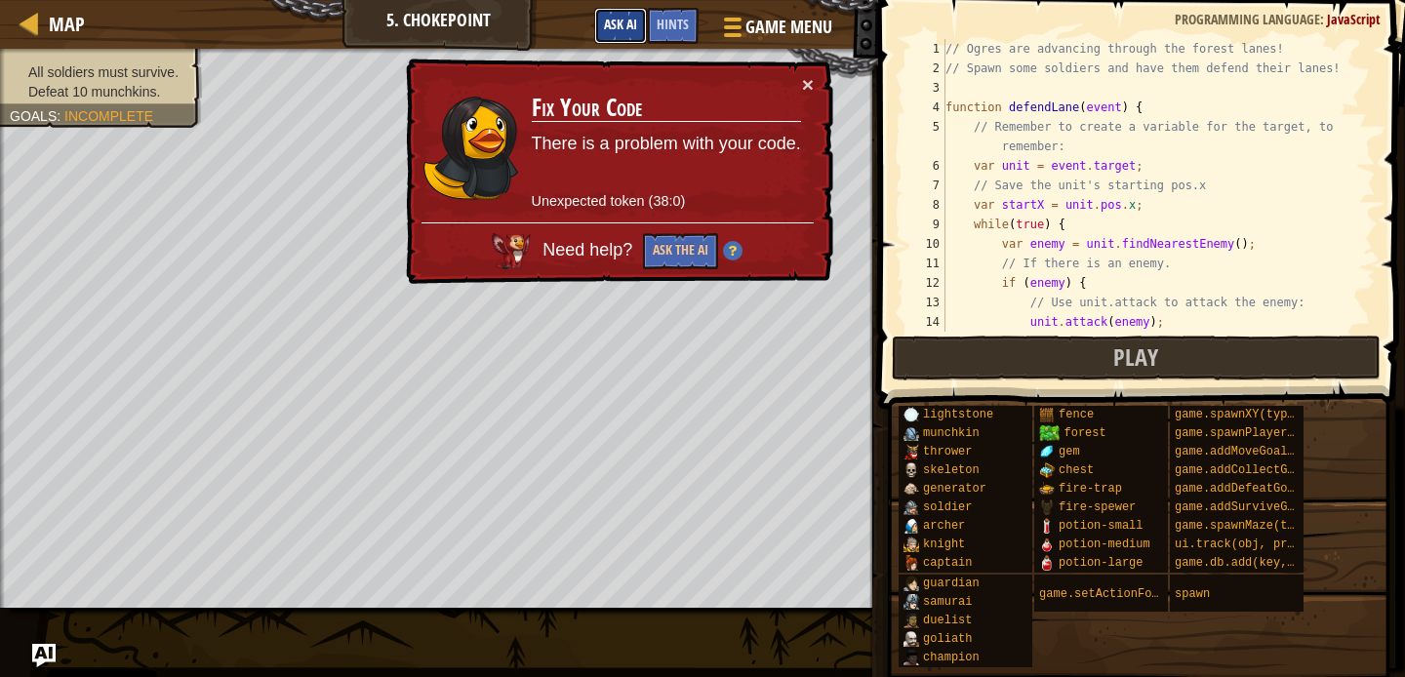
click at [630, 15] on button "Ask AI" at bounding box center [620, 26] width 53 height 36
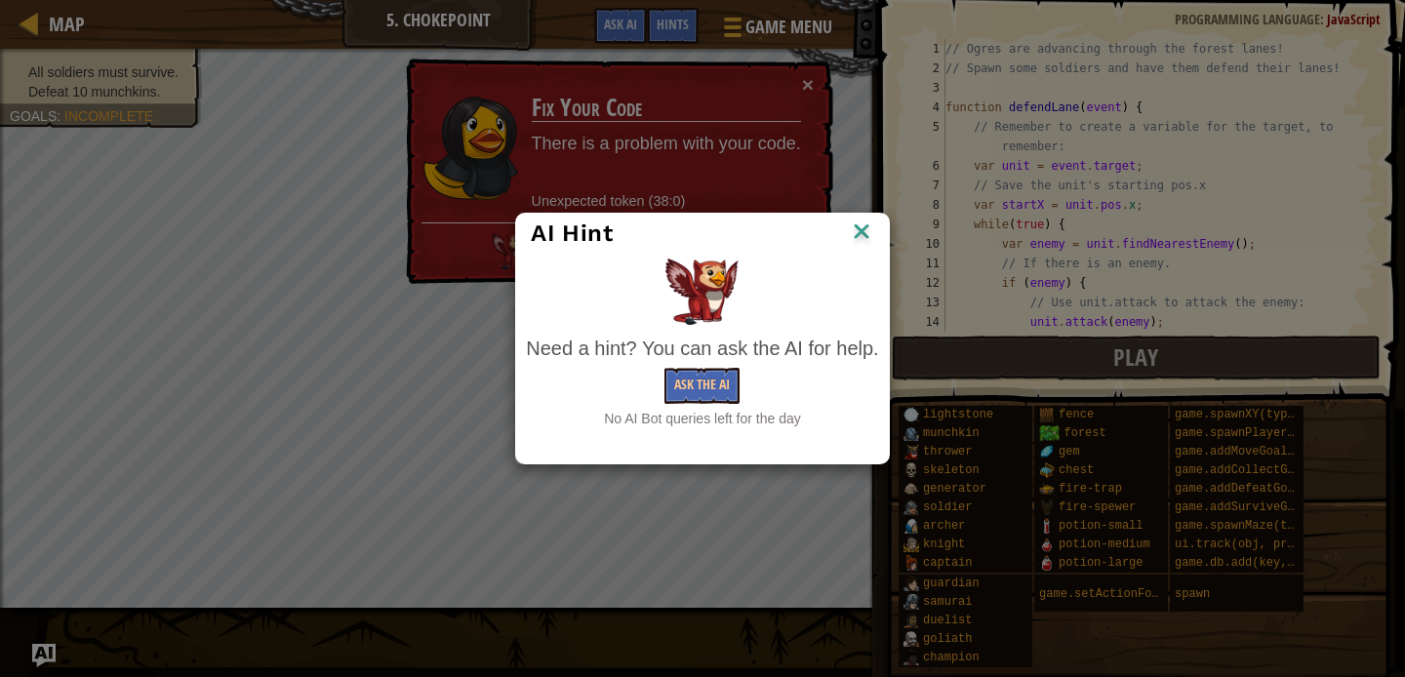
click at [847, 224] on div "AI Hint" at bounding box center [702, 233] width 342 height 29
click at [861, 224] on img at bounding box center [861, 233] width 25 height 29
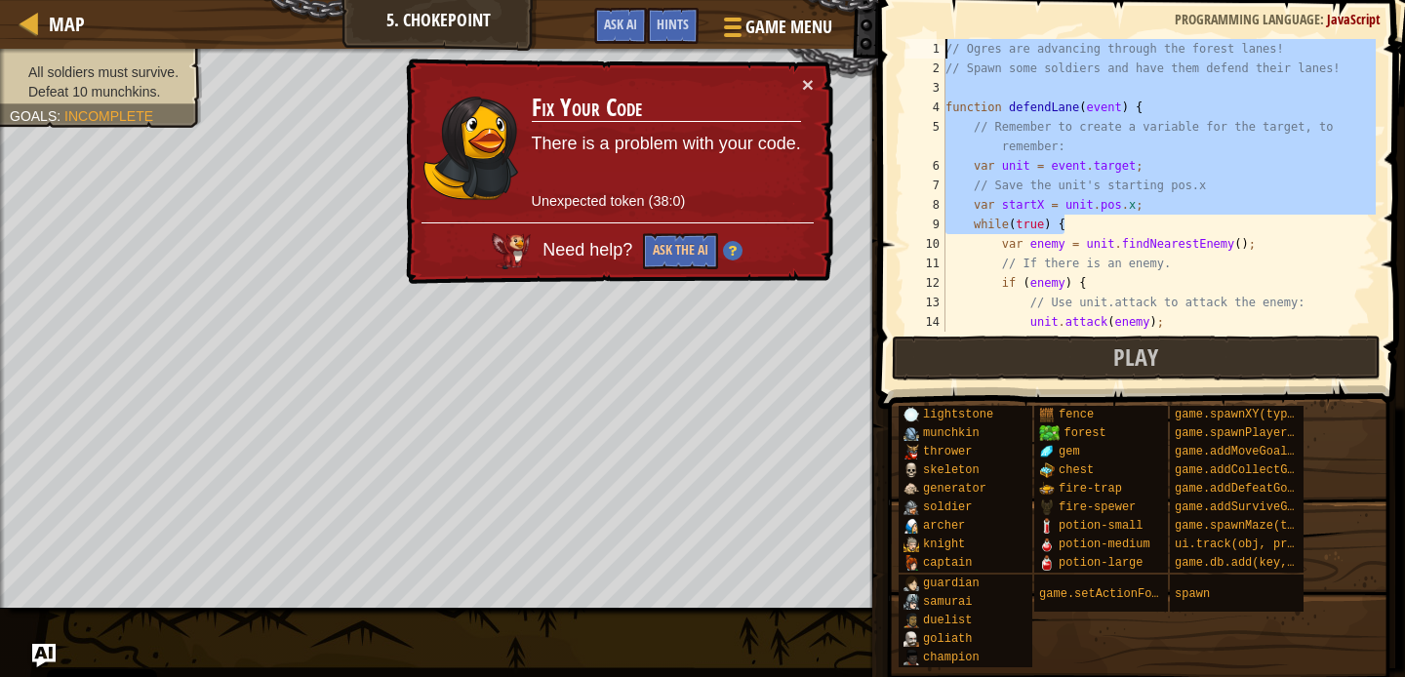
drag, startPoint x: 1174, startPoint y: 216, endPoint x: 77, endPoint y: -48, distance: 1127.8
click at [77, 0] on html "Cookie Policy CodeCombat uses a few essential and non-essential cookies. Privac…" at bounding box center [702, 0] width 1405 height 0
type textarea "// Ogres are advancing through the forest lanes! // Spawn some soldiers and hav…"
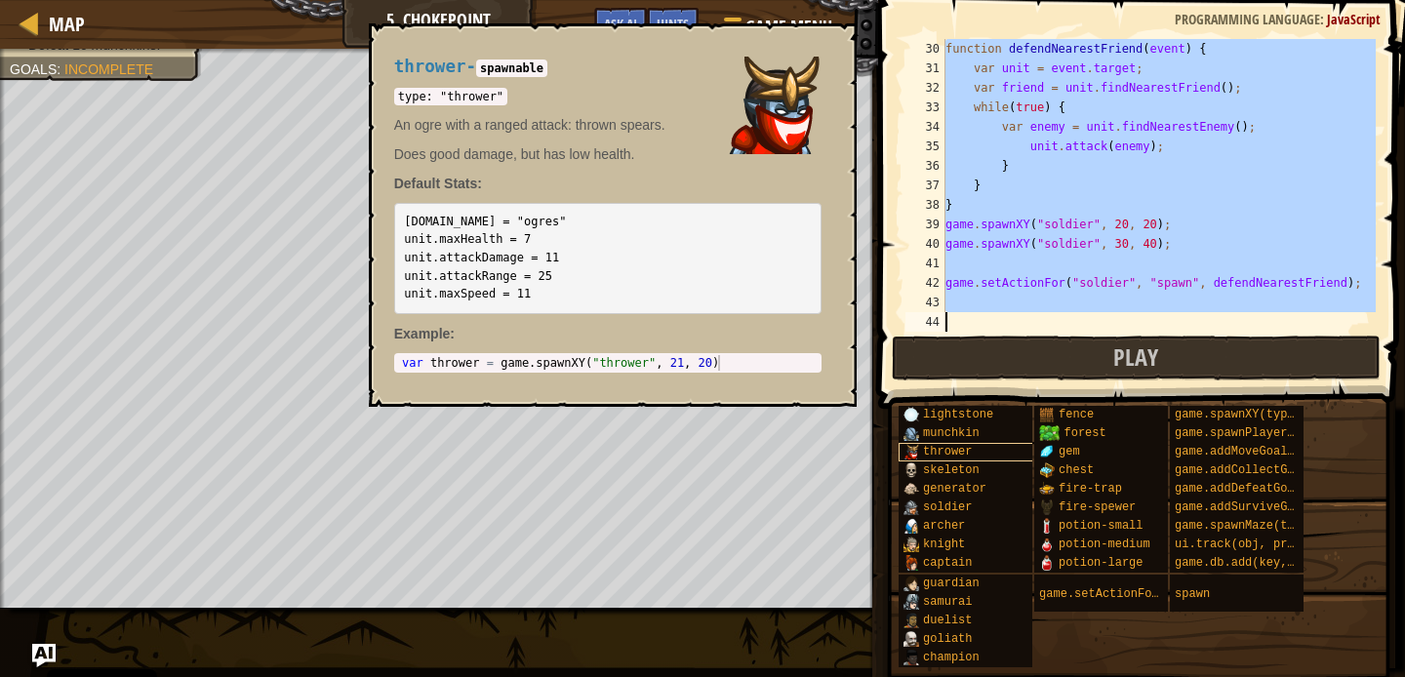
scroll to position [605, 0]
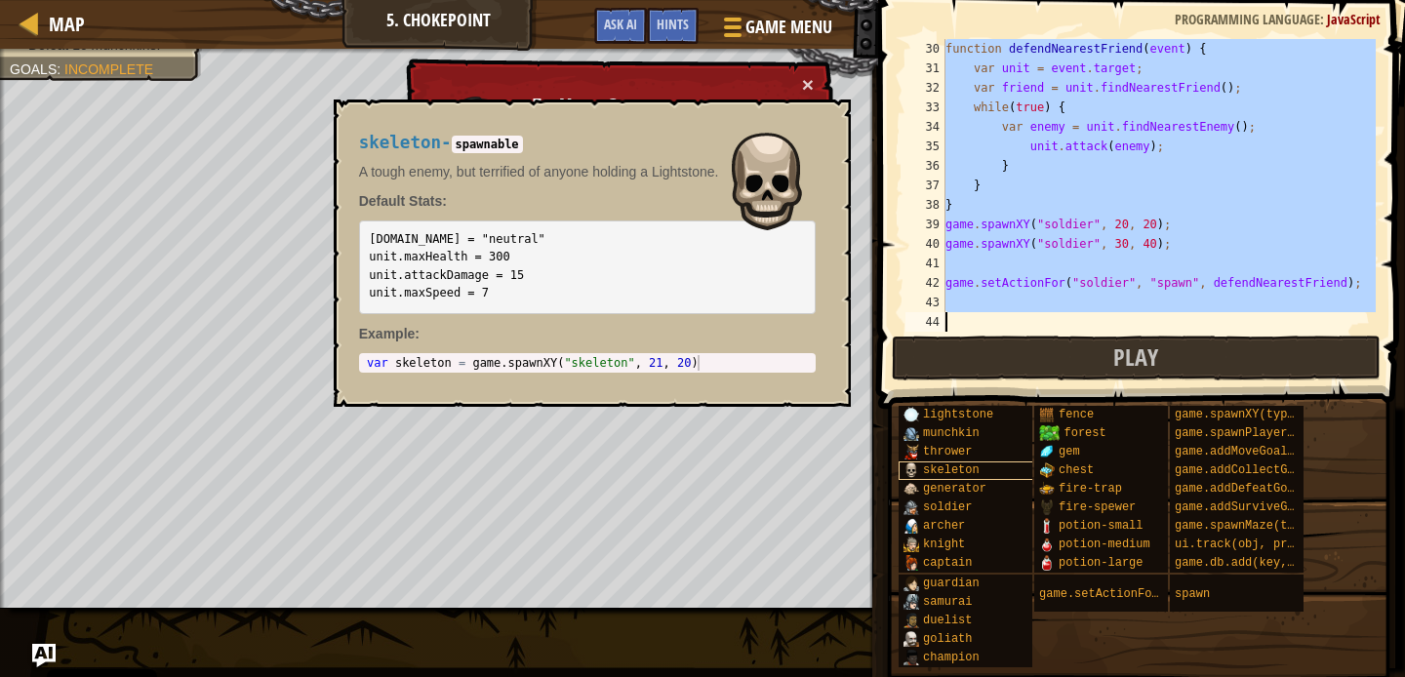
drag, startPoint x: 1012, startPoint y: 63, endPoint x: 1030, endPoint y: 466, distance: 403.4
click at [1030, 466] on div "Hints // Ogres are advancing through the forest lanes! // Spawn some soldiers a…" at bounding box center [1138, 333] width 533 height 667
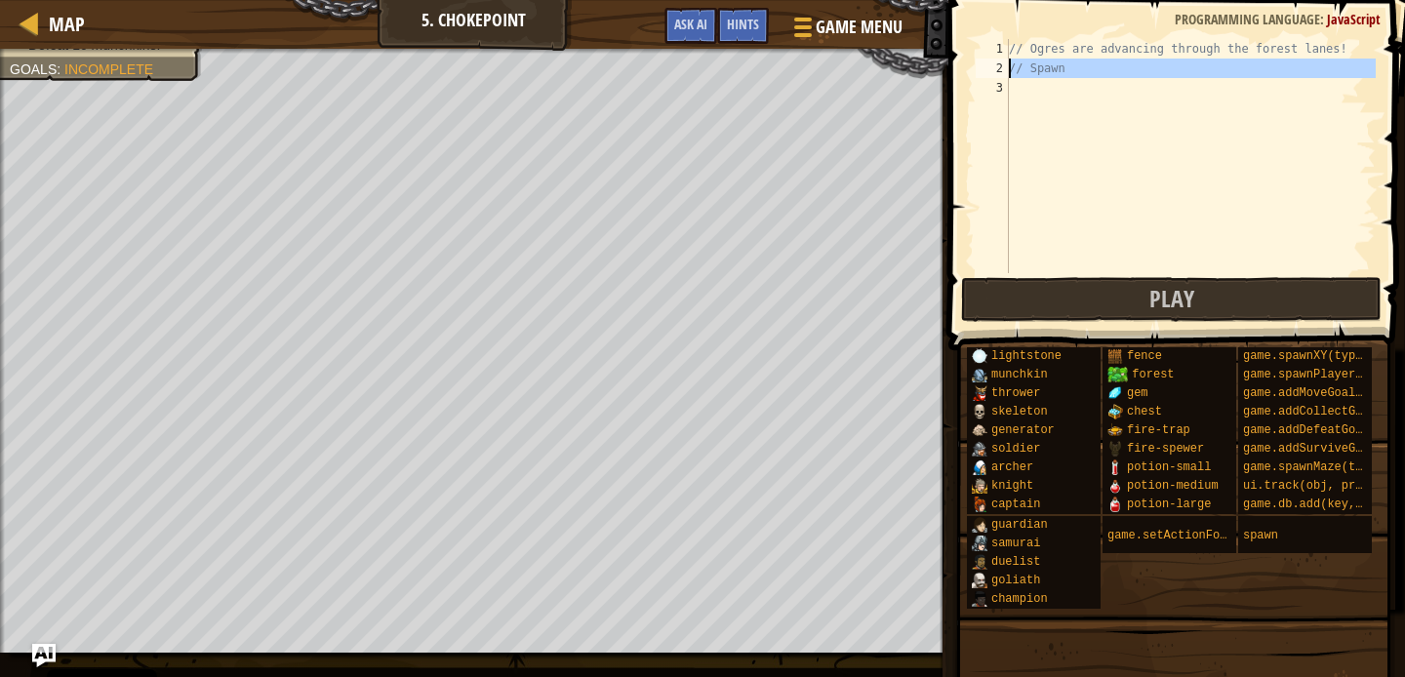
drag, startPoint x: 1240, startPoint y: 133, endPoint x: 946, endPoint y: 77, distance: 298.9
click at [946, 76] on div "// Spawn 1 2 3 // Ogres are advancing through the forest lanes! // Spawn הההההה…" at bounding box center [1173, 214] width 462 height 408
type textarea "// Spawn"
click at [1024, 79] on div "// Ogres are advancing through the forest lanes! // Spawn" at bounding box center [1190, 175] width 371 height 273
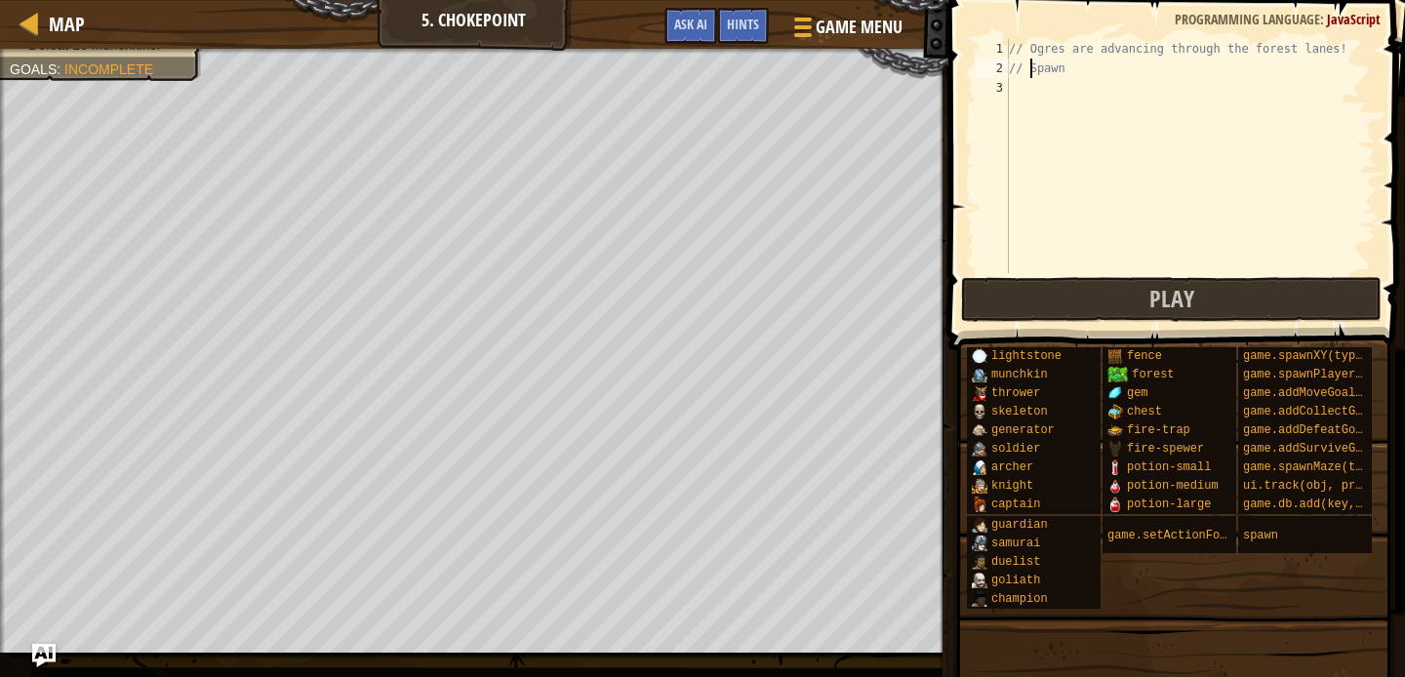
click at [1026, 70] on div "// Ogres are advancing through the forest lanes! // Spawn" at bounding box center [1190, 175] width 371 height 273
click at [1085, 50] on div "Spawn" at bounding box center [1190, 175] width 371 height 273
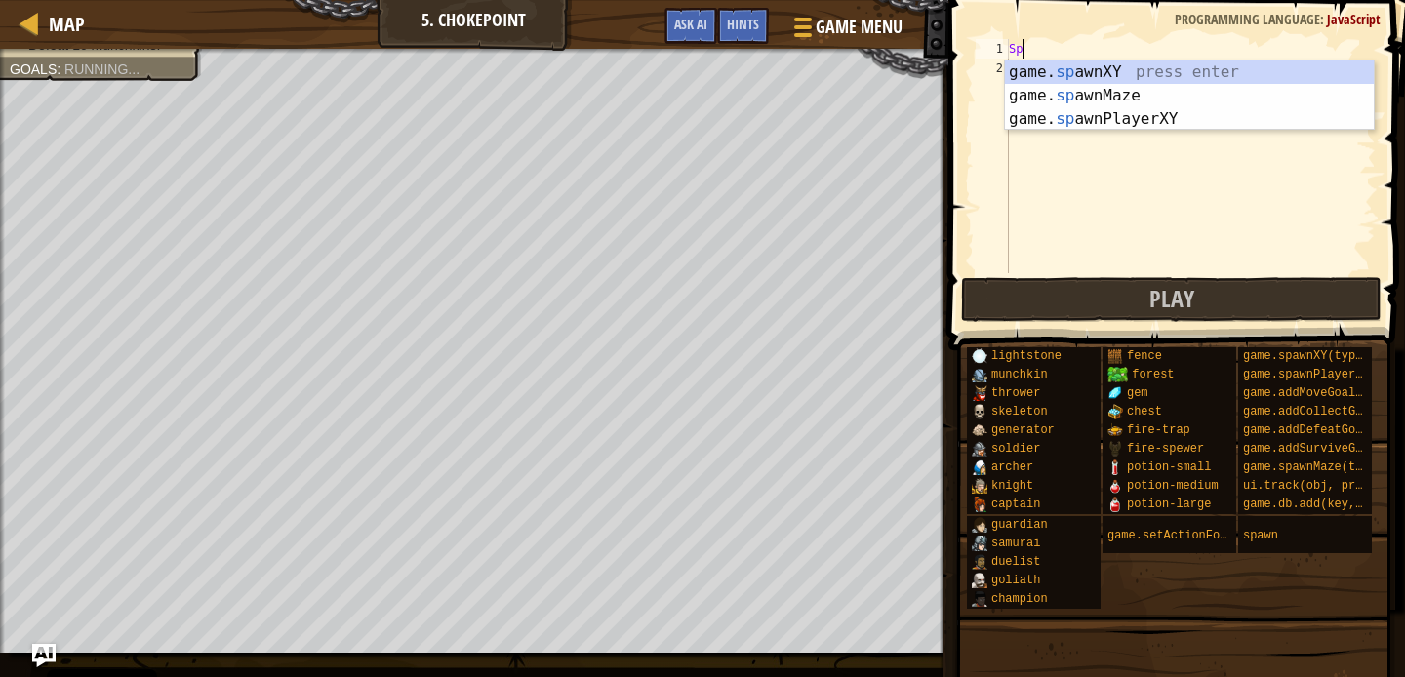
type textarea "S"
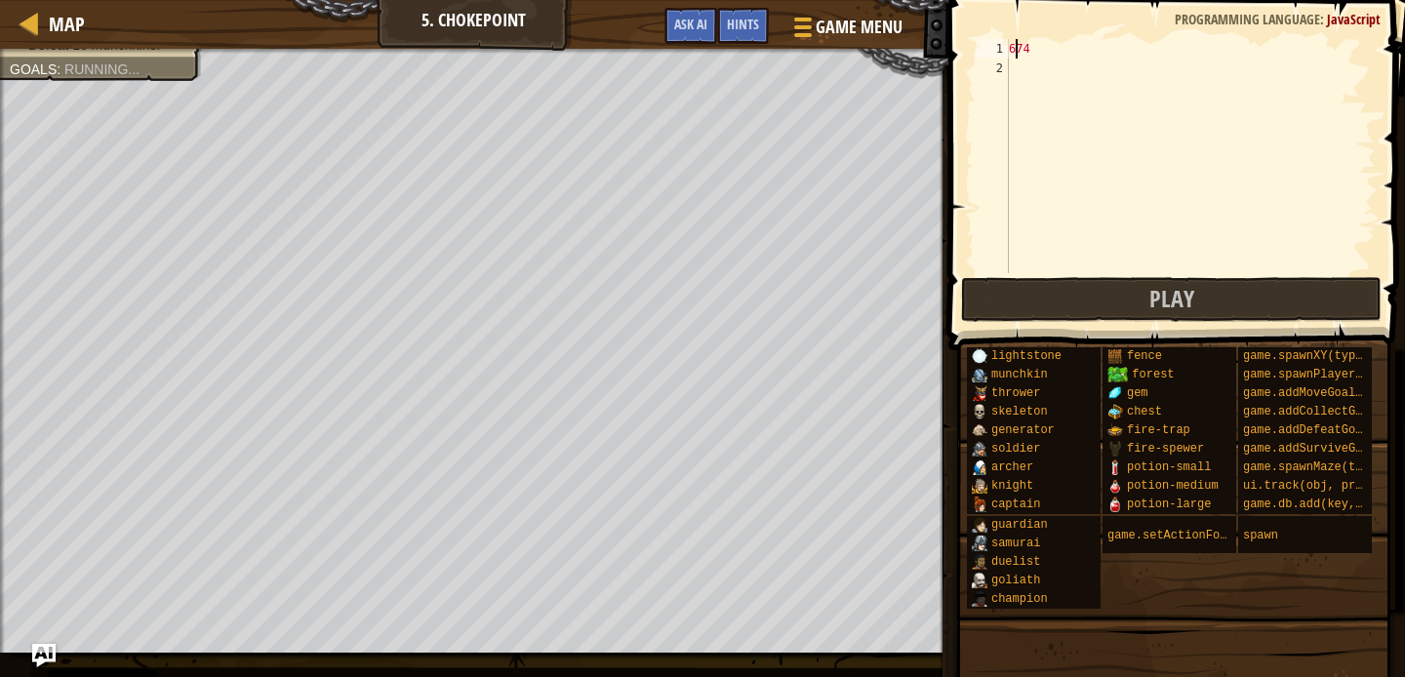
scroll to position [9, 0]
type textarea "4"
type textarea "6"
type textarea "o"
type textarea "8"
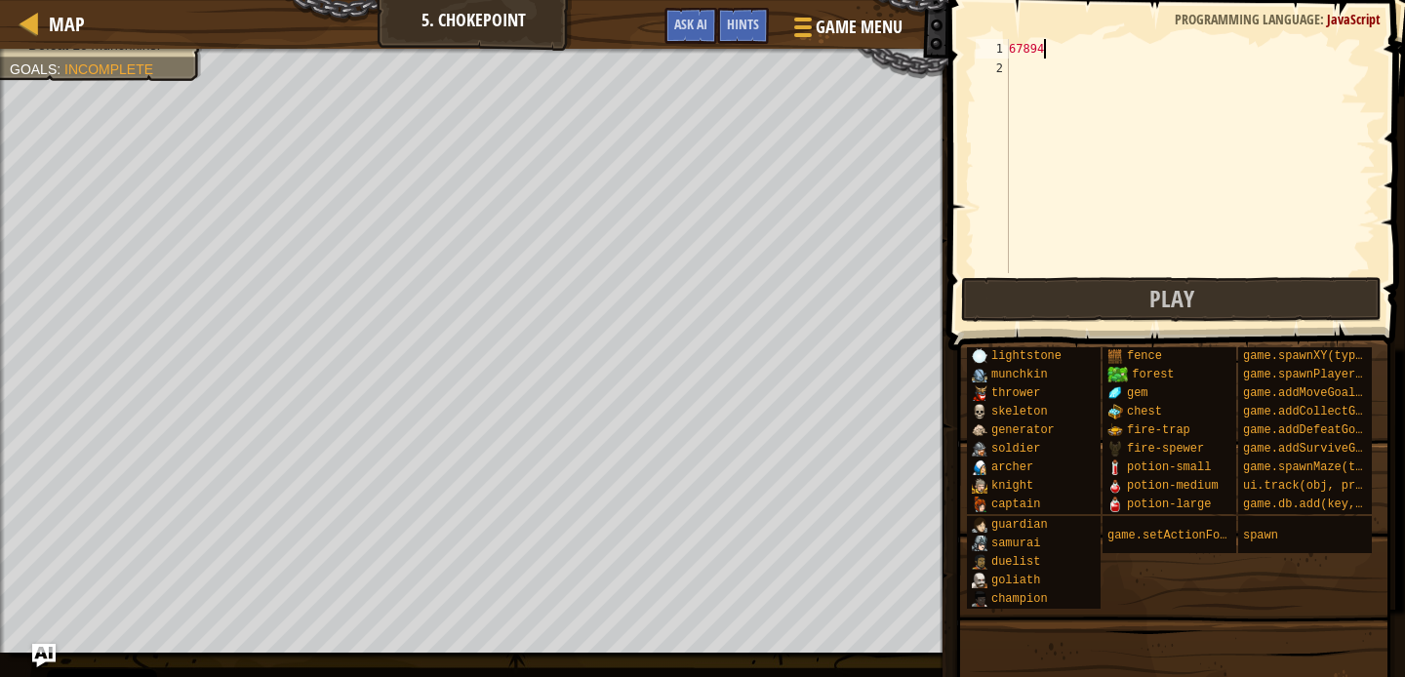
scroll to position [9, 2]
type textarea "678945444447"
click at [1161, 40] on div "6 7" at bounding box center [1190, 175] width 371 height 273
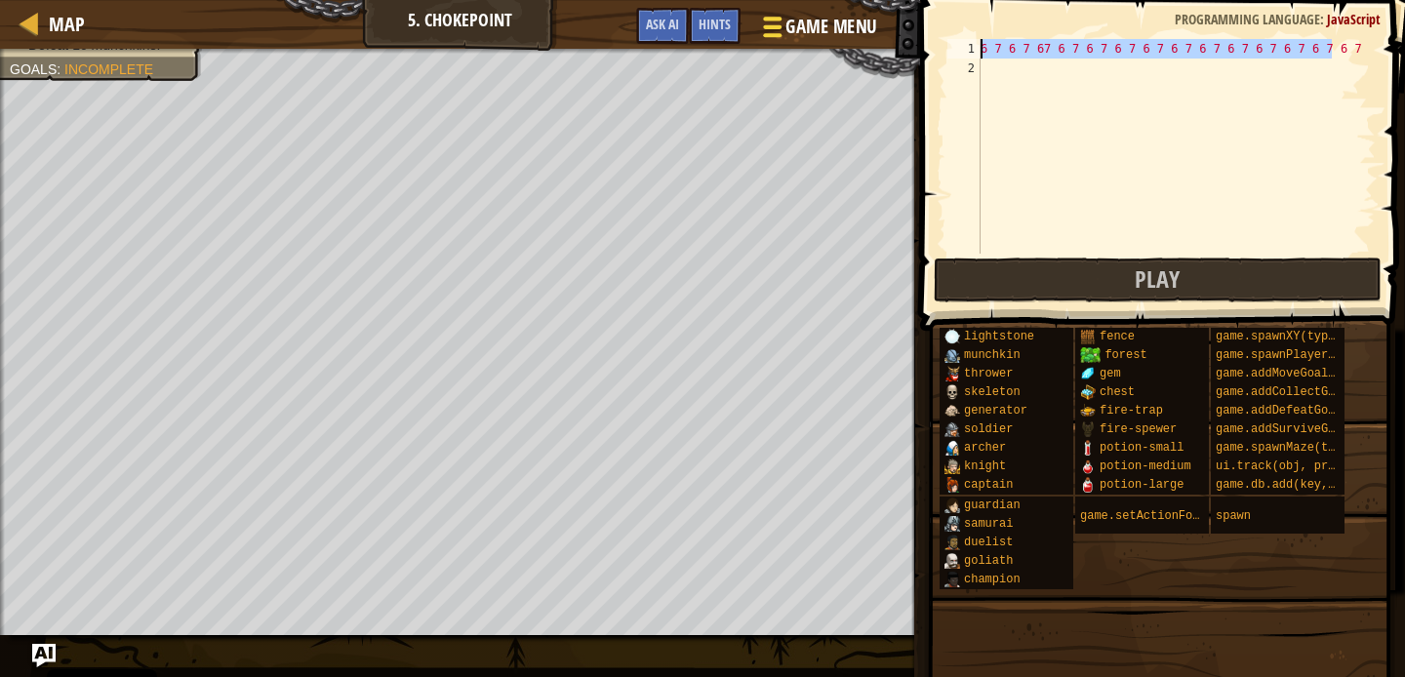
drag, startPoint x: 1334, startPoint y: 45, endPoint x: 755, endPoint y: 40, distance: 578.6
click at [767, 41] on div "Map 5. Chokepoint Game Menu Done Hints Ask AI 1 ההההההההההההההההההההההההההההההה…" at bounding box center [702, 338] width 1405 height 677
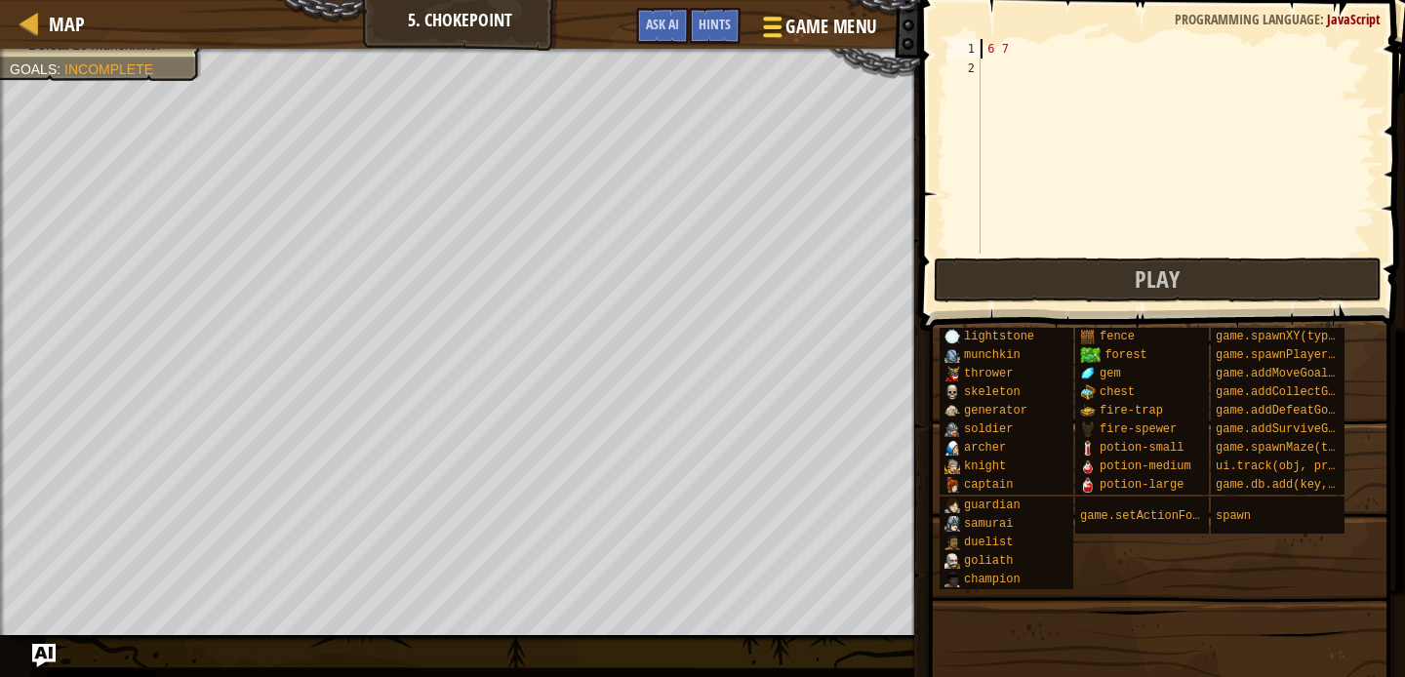
scroll to position [9, 1]
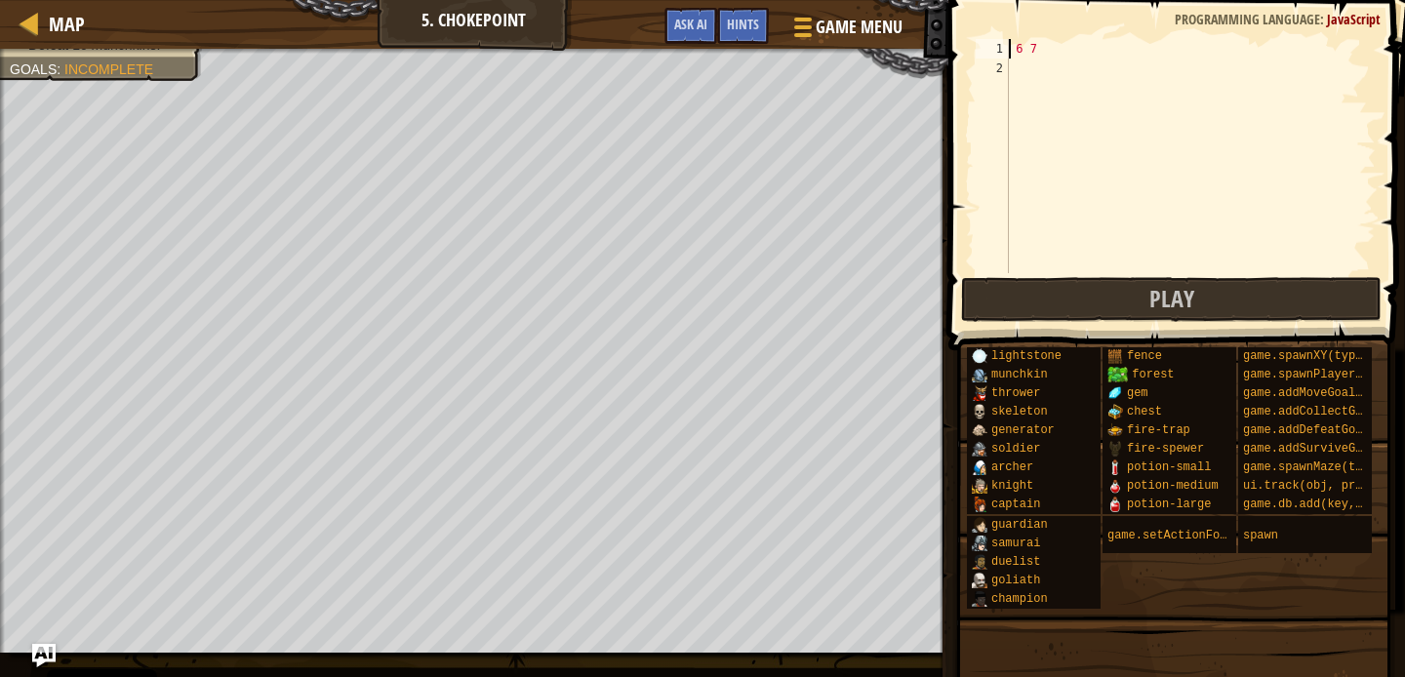
click at [1073, 55] on div "6 7" at bounding box center [1190, 175] width 371 height 273
type textarea "6"
click at [1073, 55] on div at bounding box center [1190, 175] width 371 height 273
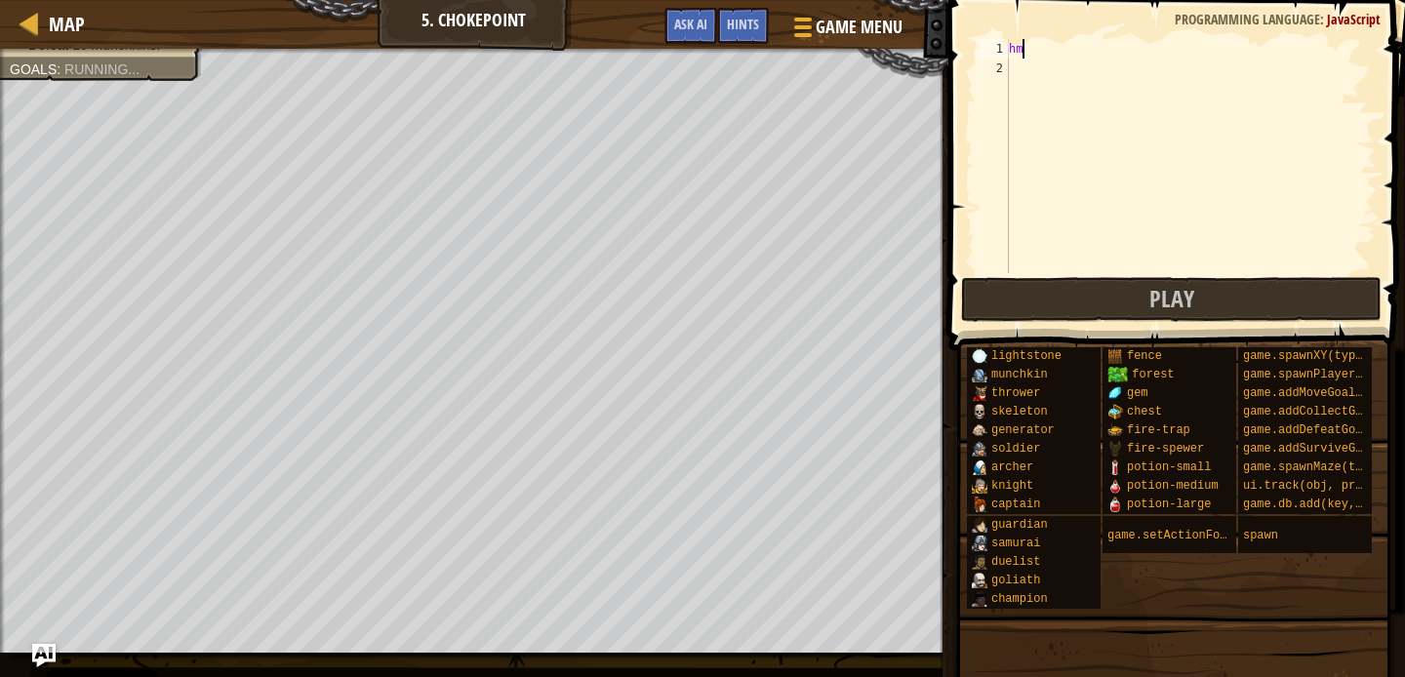
type textarea "h"
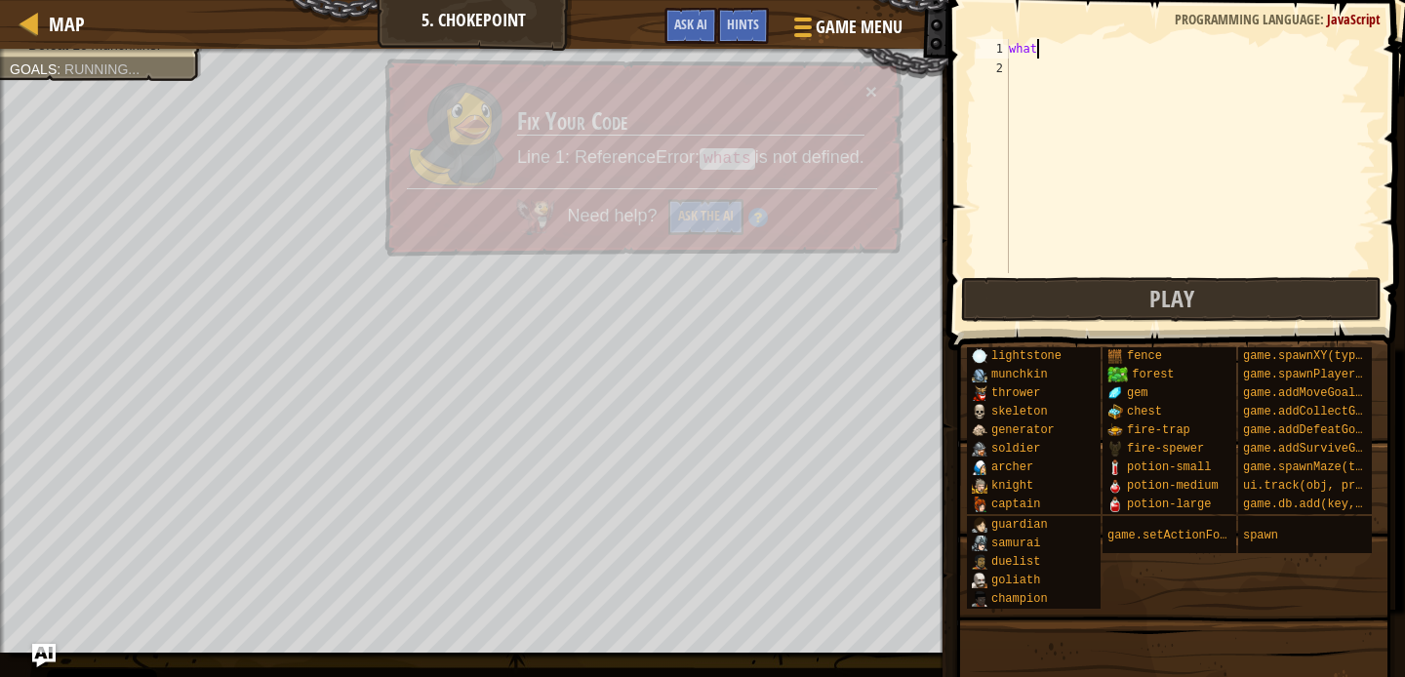
type textarea "w"
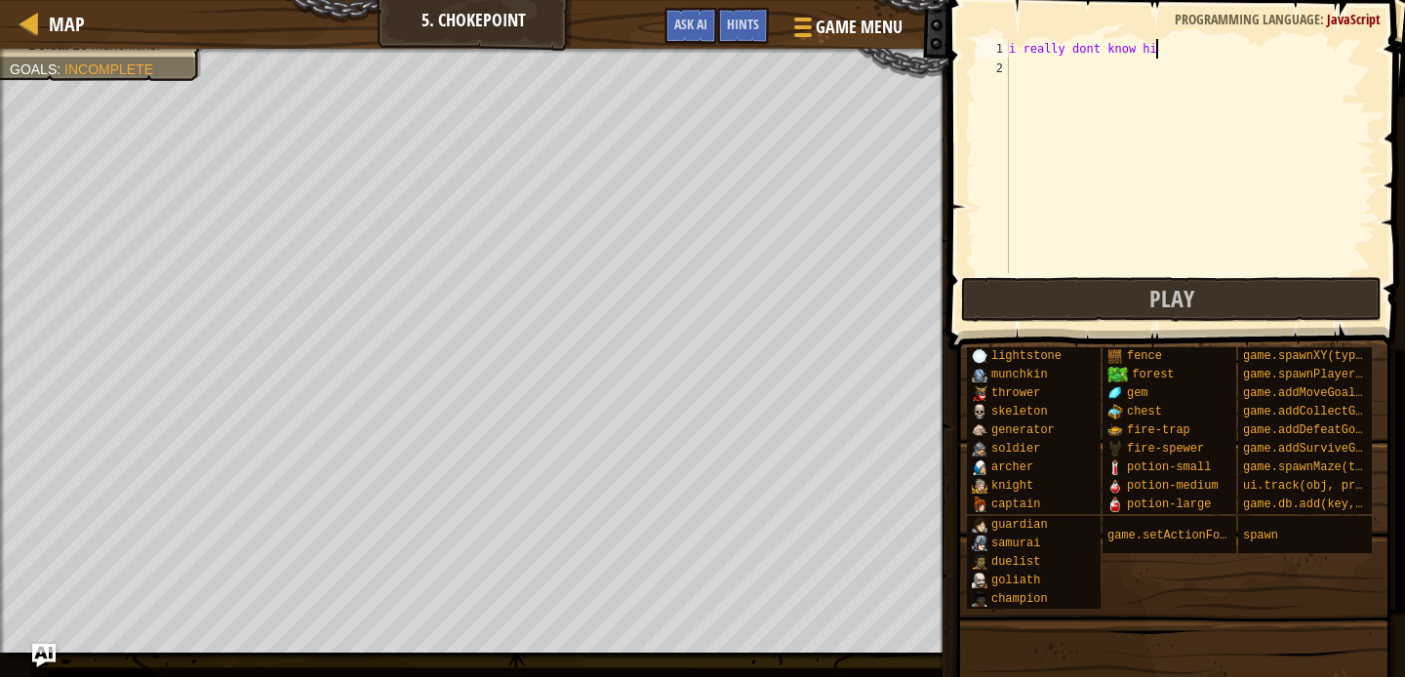
type textarea "i really dont know hiu"
type textarea "\"
type textarea "i"
type textarea "h"
type textarea "hue hue hue hue hue uhe"
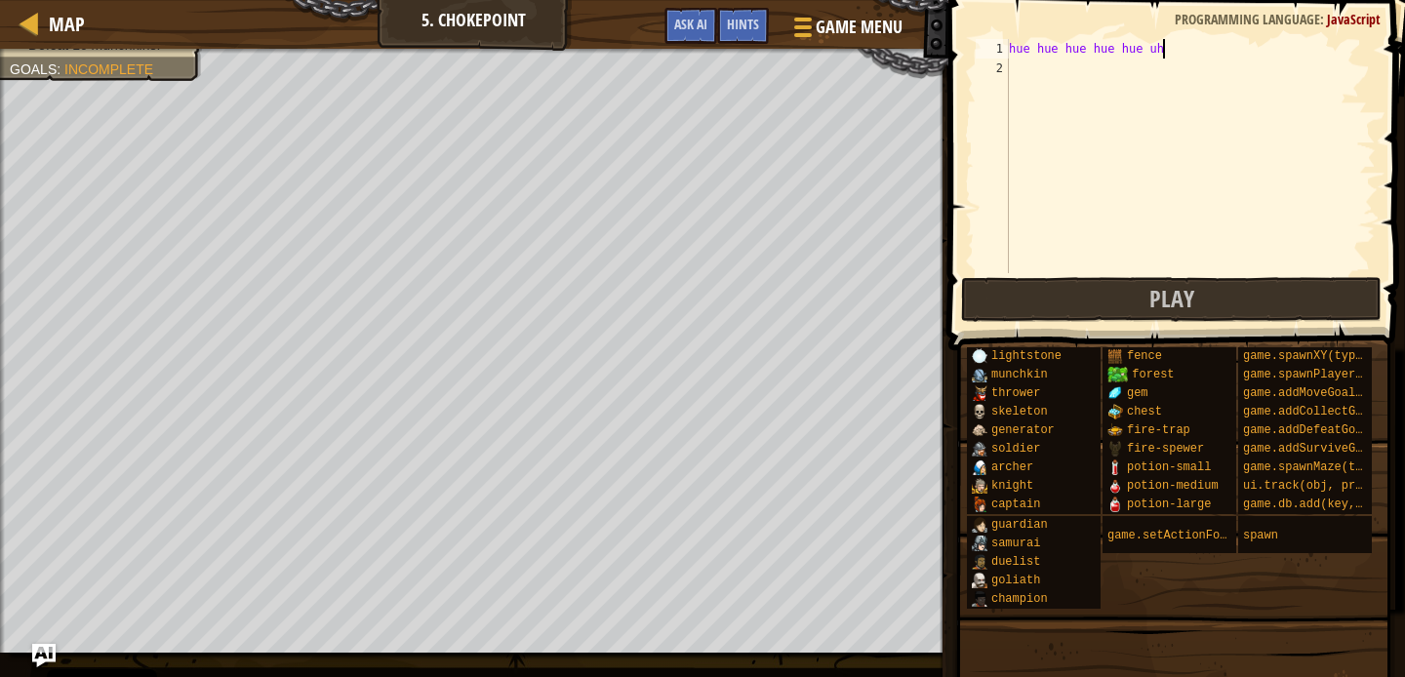
scroll to position [9, 13]
